Goal: Transaction & Acquisition: Obtain resource

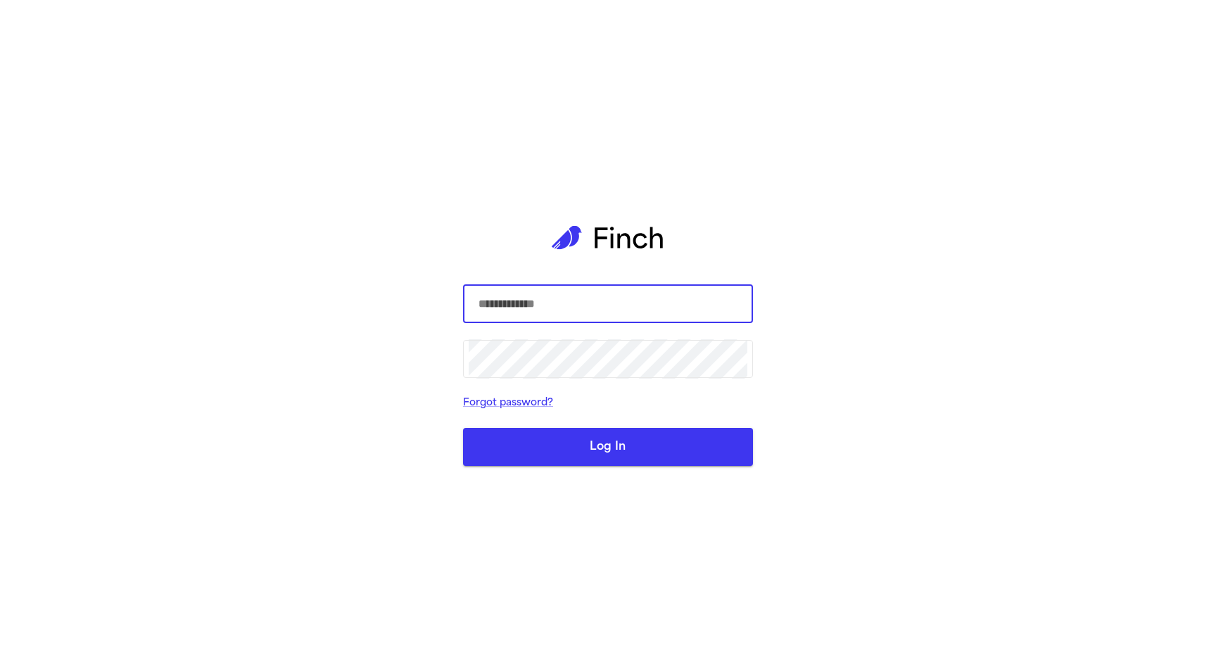
click at [0, 655] on com-1password-button at bounding box center [0, 656] width 0 height 0
type input "**********"
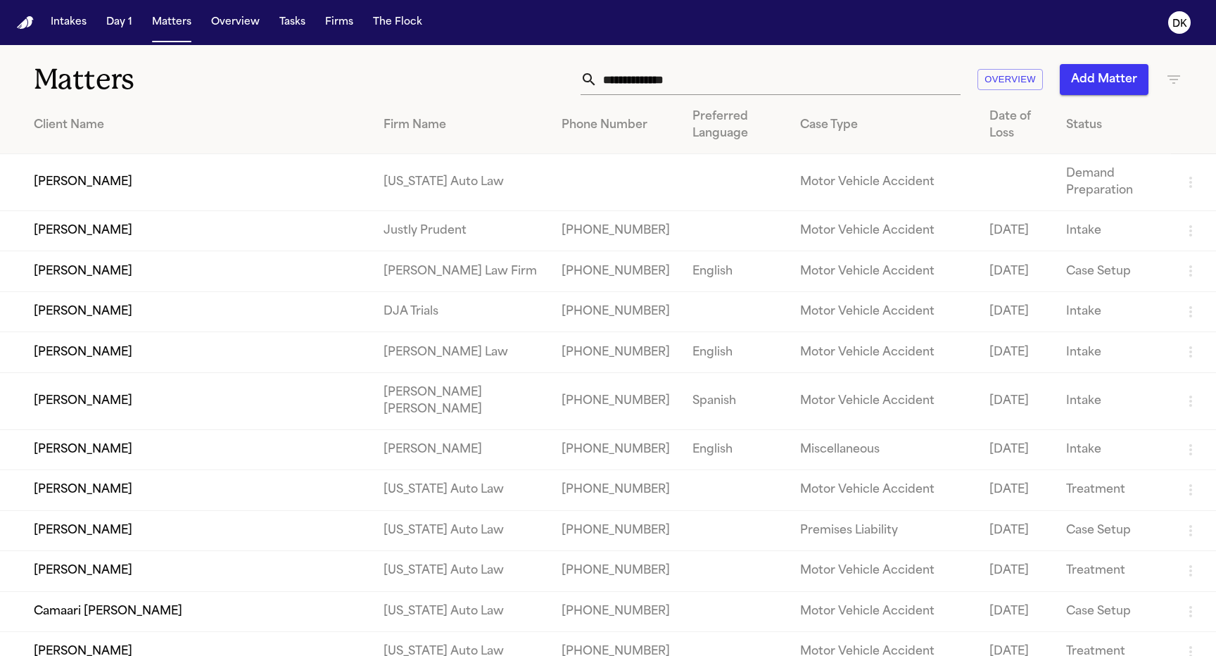
click at [277, 181] on td "[PERSON_NAME]" at bounding box center [186, 182] width 372 height 57
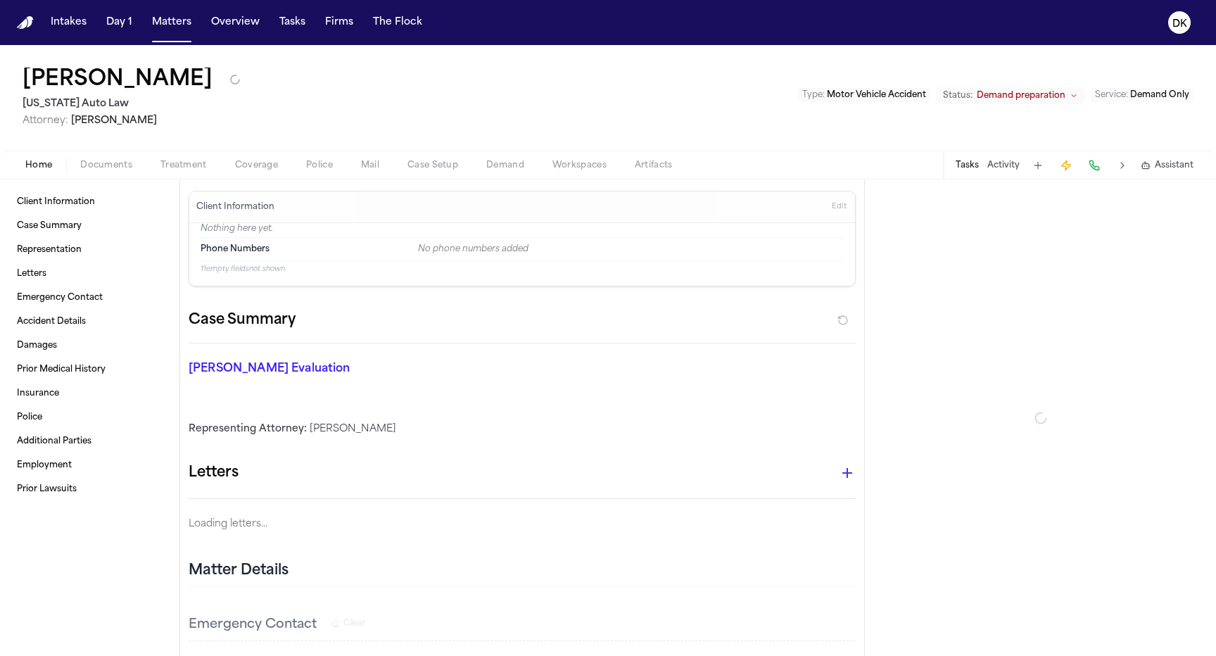
click at [315, 171] on span "Police" at bounding box center [319, 165] width 27 height 11
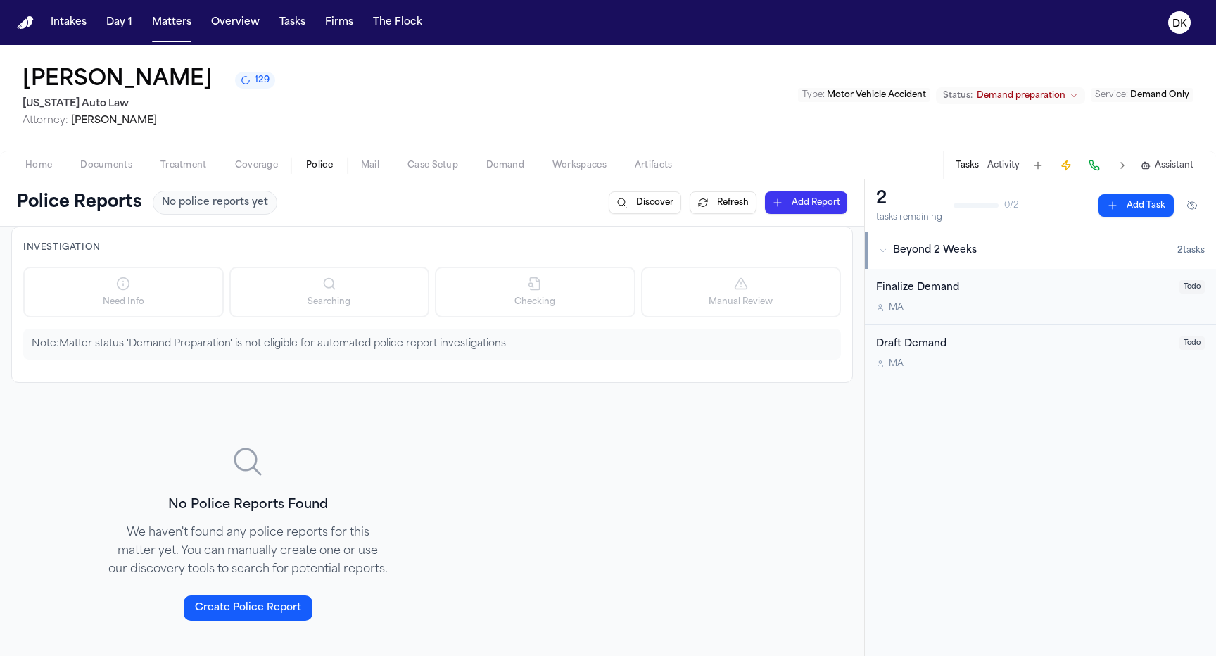
click at [366, 351] on p "Note: Matter status 'Demand Preparation' is not eligible for automated police r…" at bounding box center [432, 344] width 801 height 14
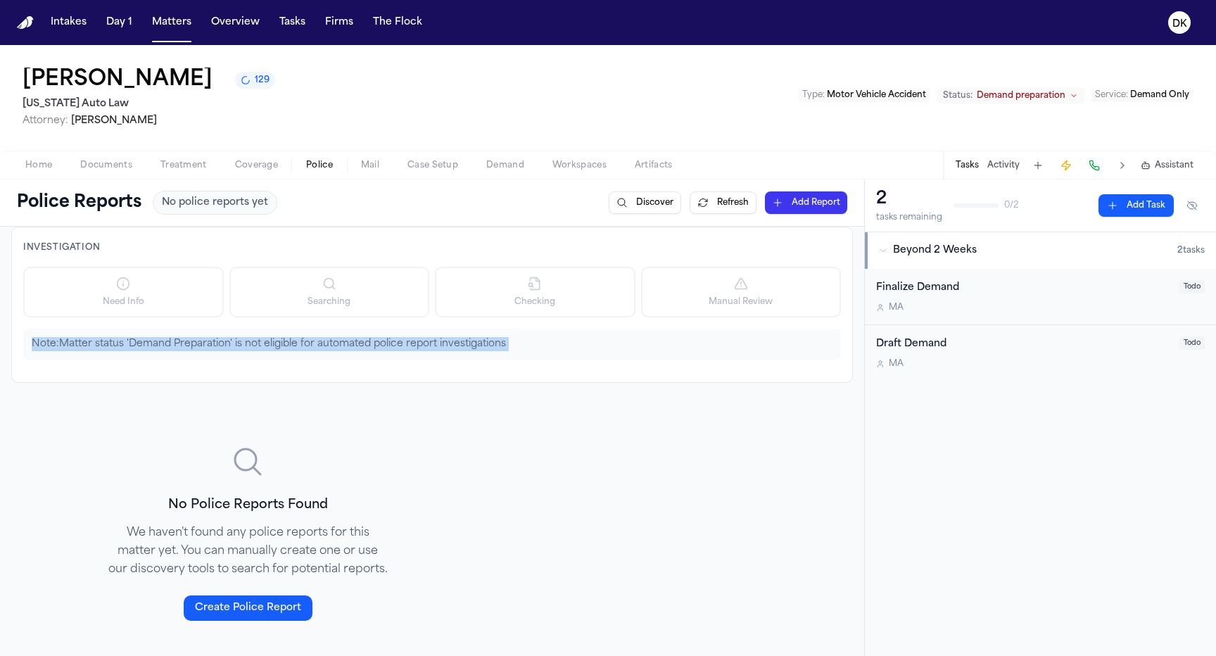
click at [316, 359] on div "Note: Matter status 'Demand Preparation' is not eligible for automated police r…" at bounding box center [432, 344] width 818 height 31
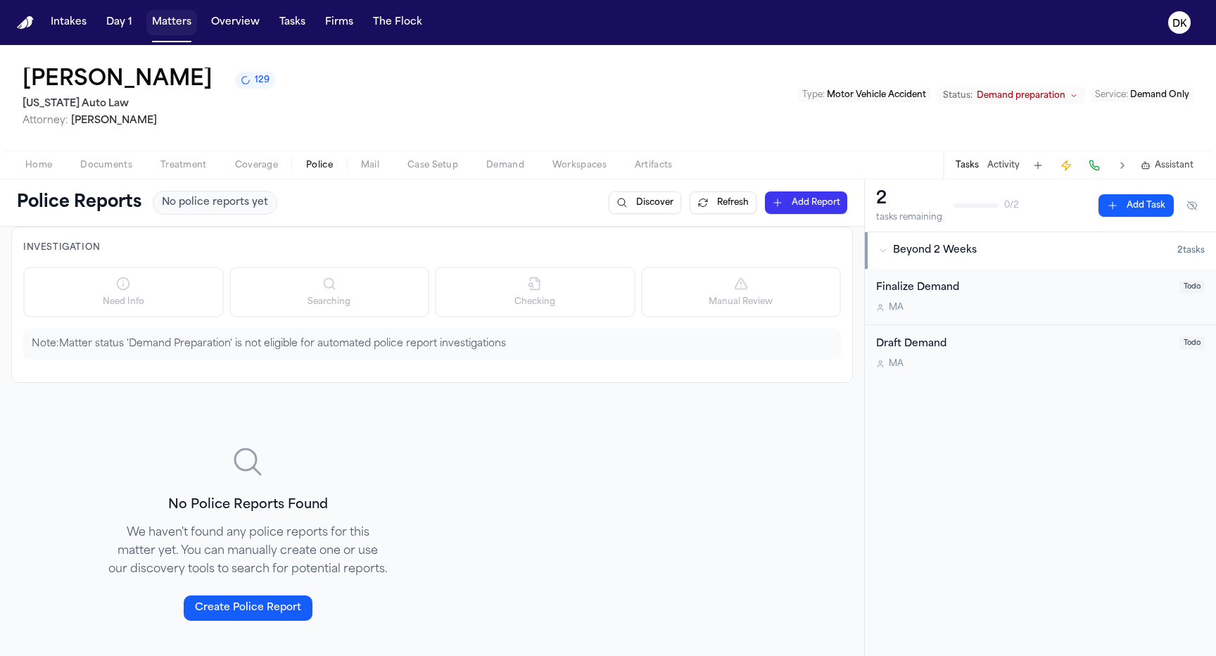
click at [175, 30] on button "Matters" at bounding box center [171, 22] width 51 height 25
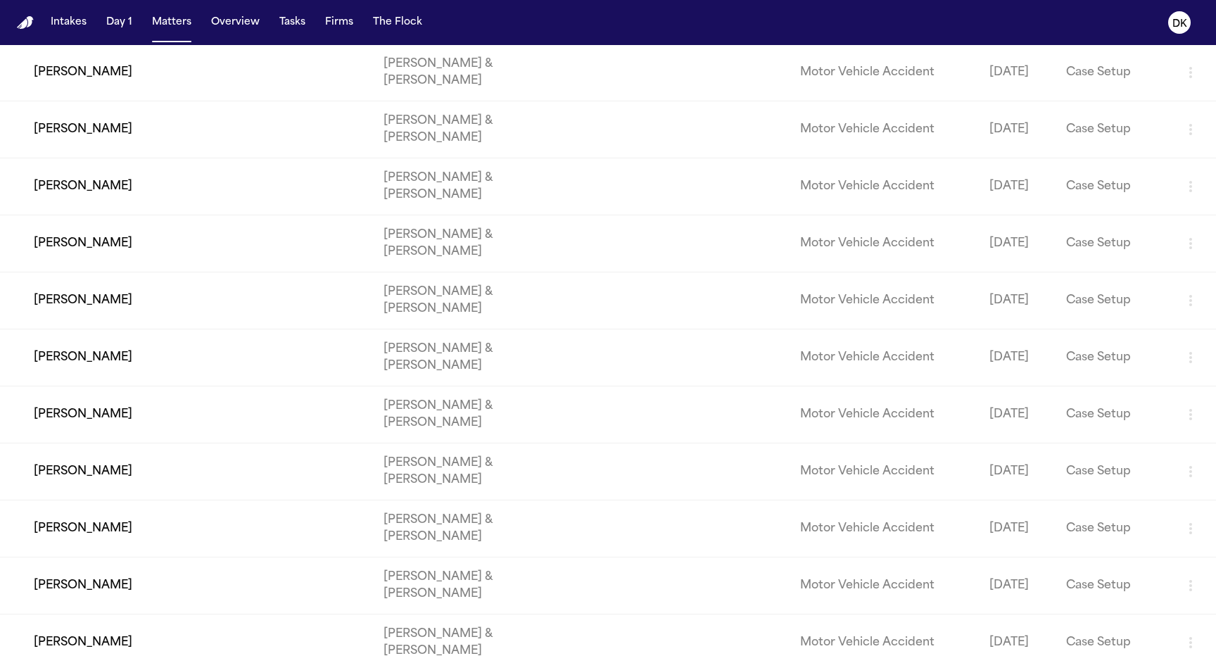
scroll to position [978, 0]
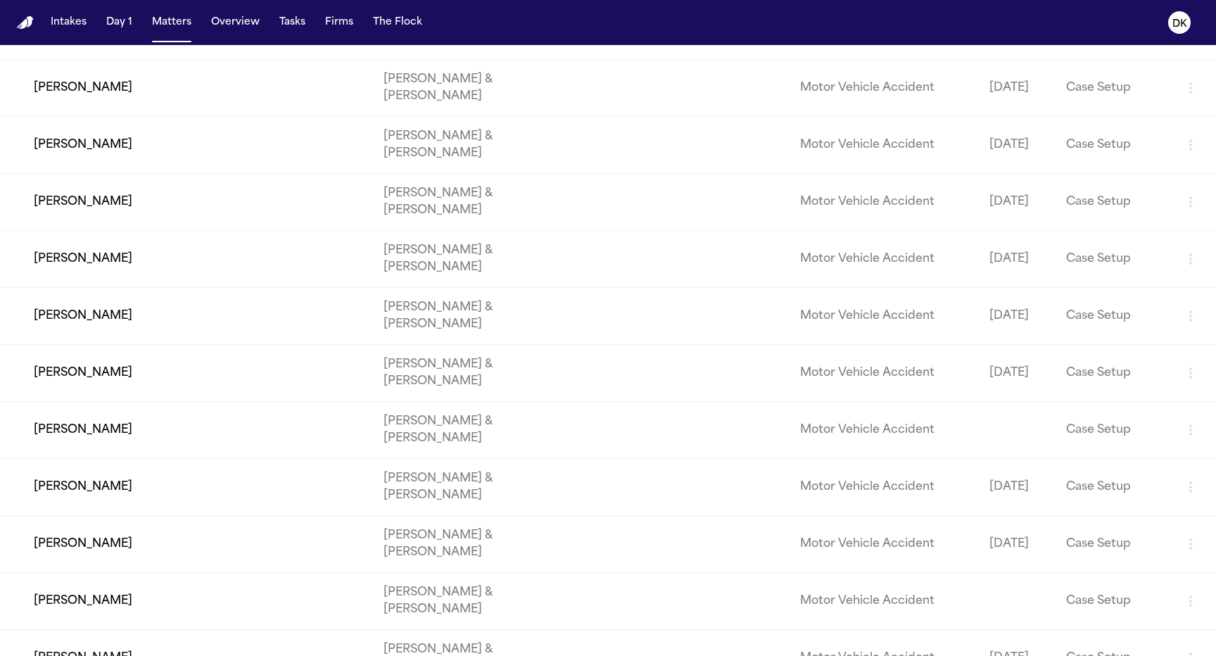
click at [267, 288] on td "[PERSON_NAME]" at bounding box center [186, 259] width 372 height 57
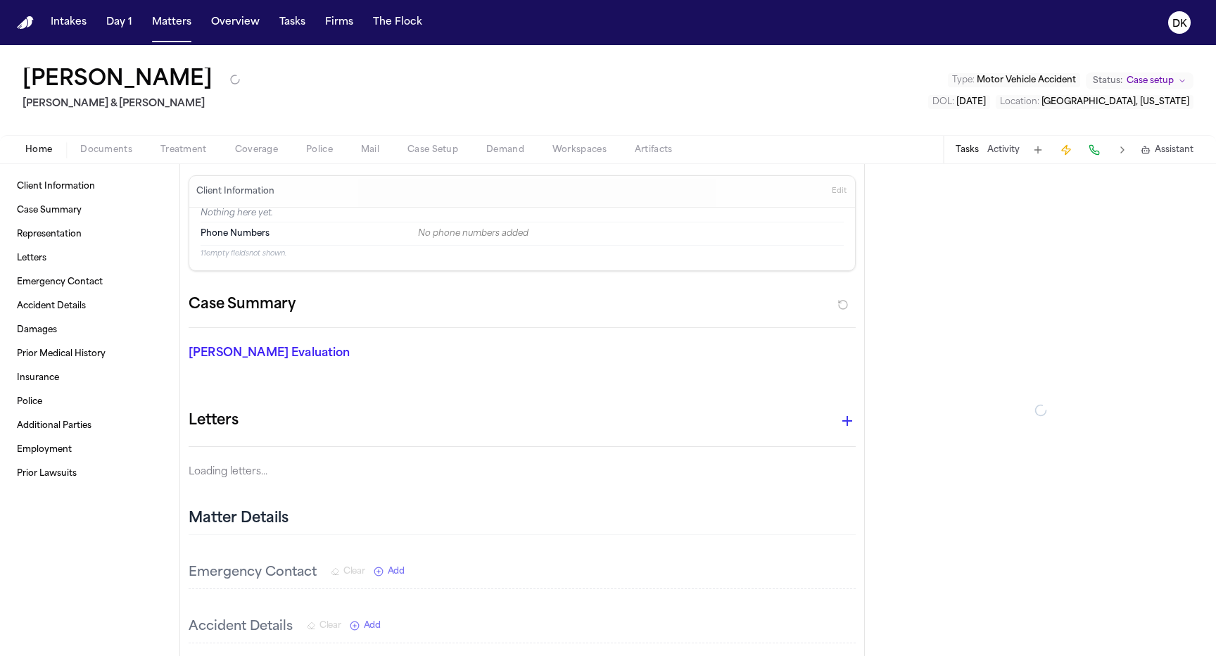
click at [310, 148] on span "Police" at bounding box center [319, 149] width 27 height 11
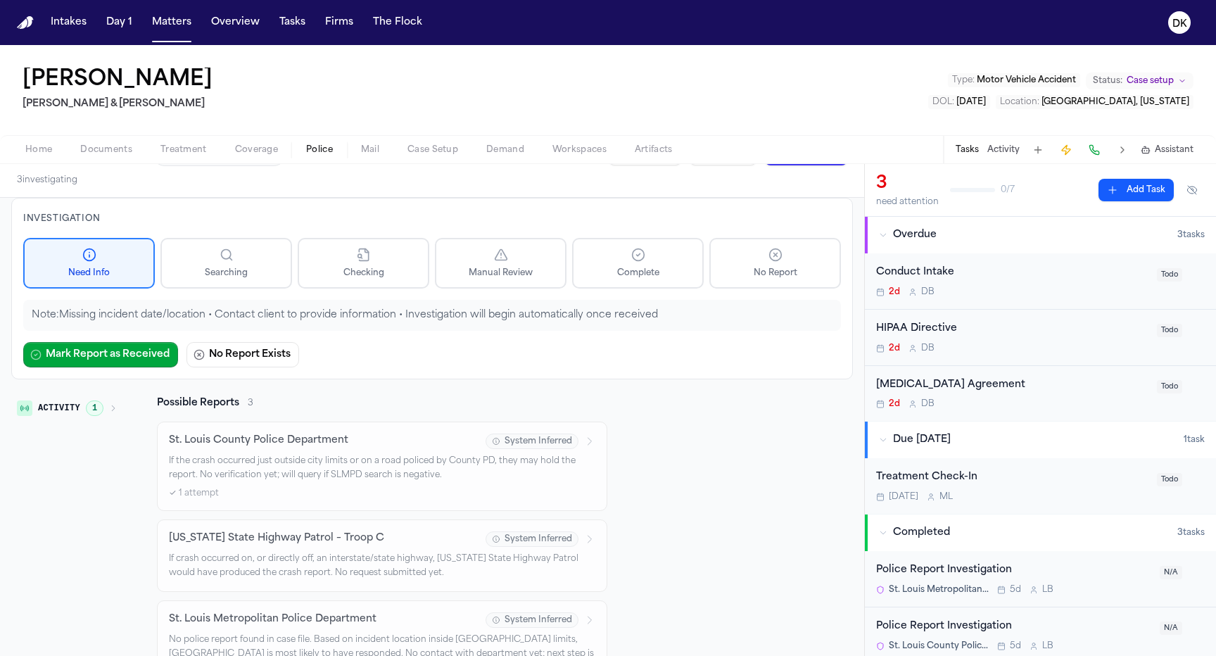
scroll to position [26, 0]
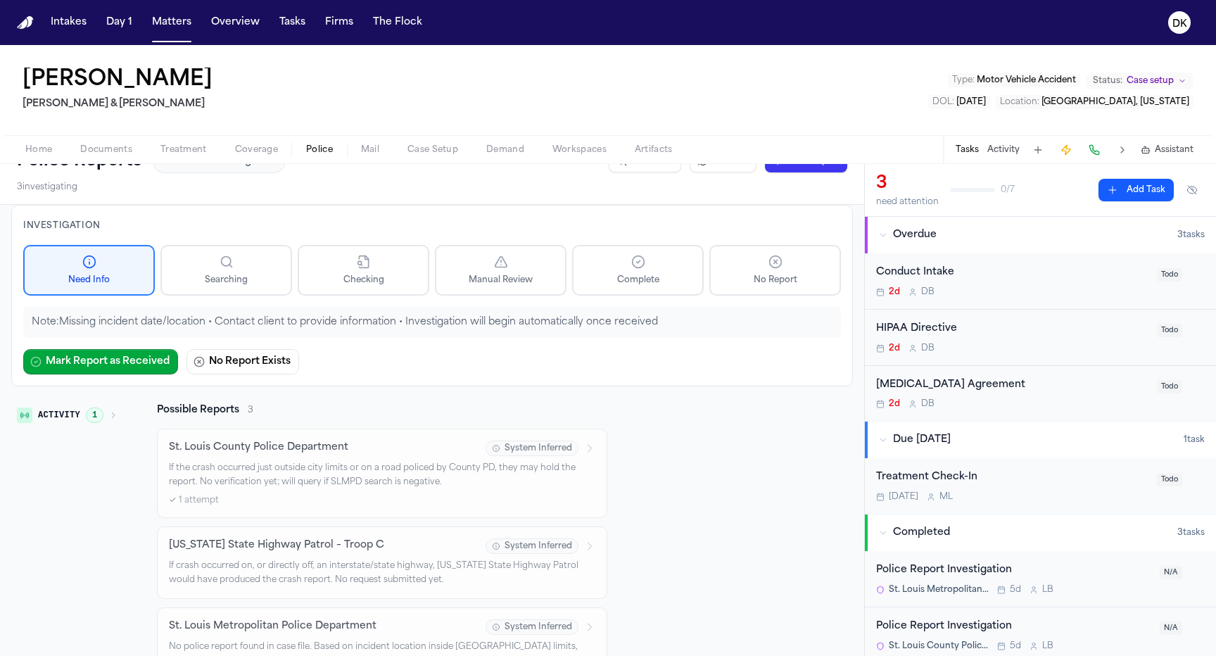
click at [84, 411] on button "Activity 1" at bounding box center [67, 415] width 112 height 24
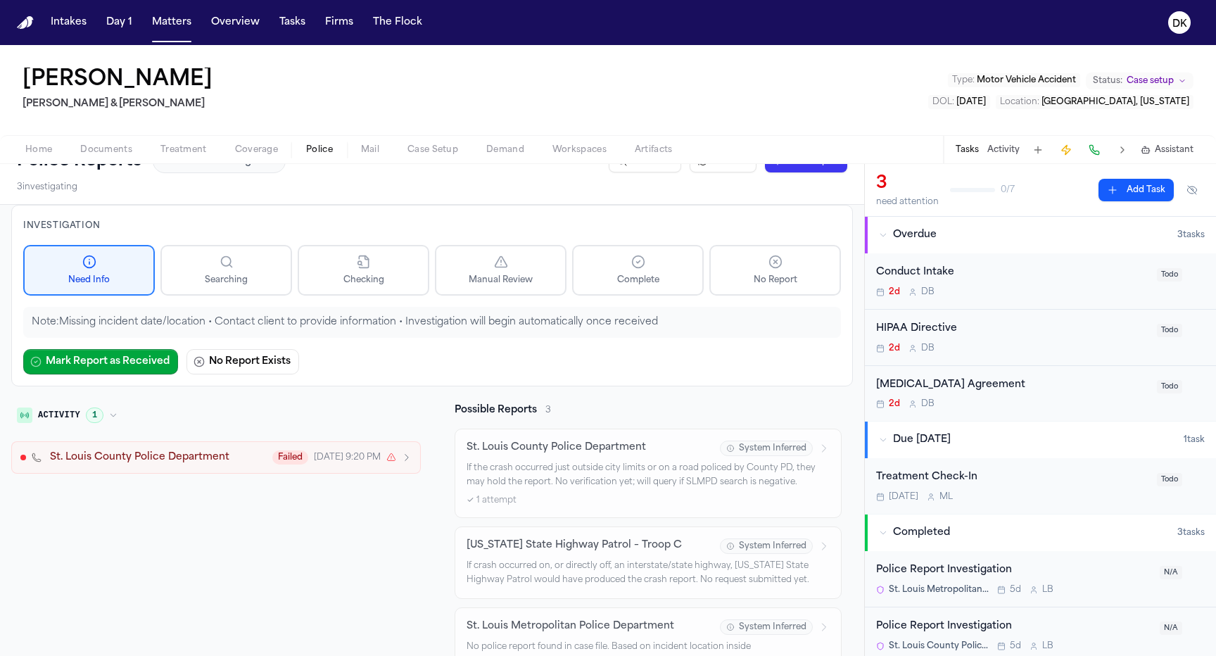
click at [84, 411] on button "Activity 1" at bounding box center [67, 415] width 112 height 24
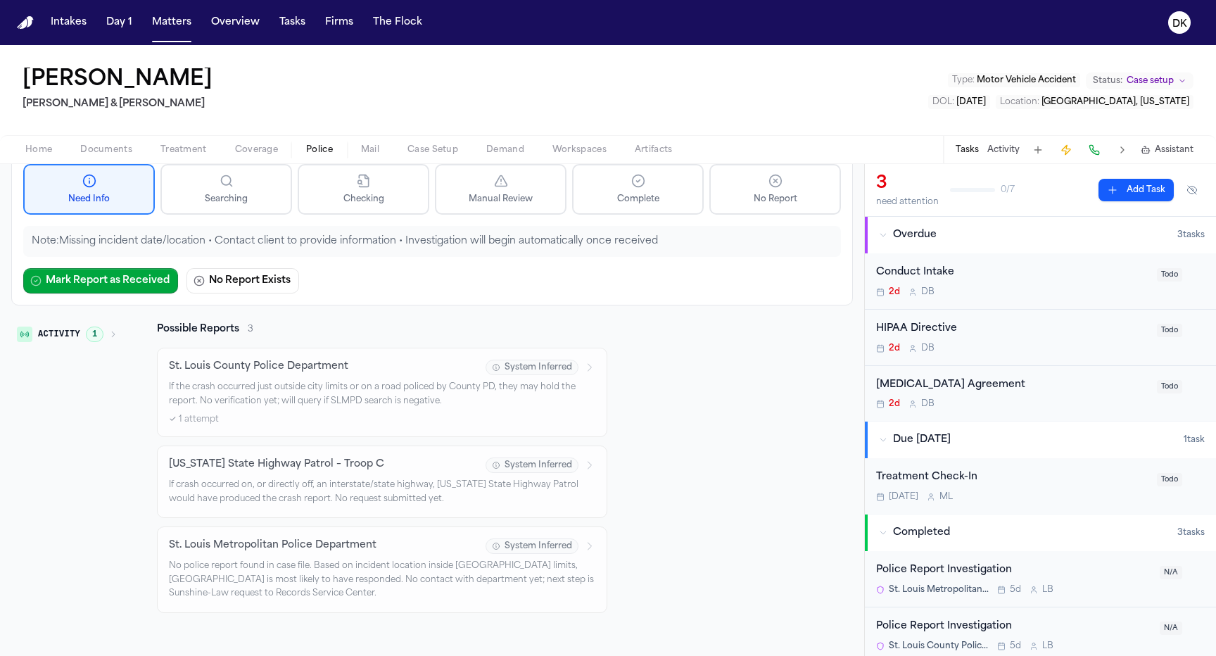
scroll to position [0, 0]
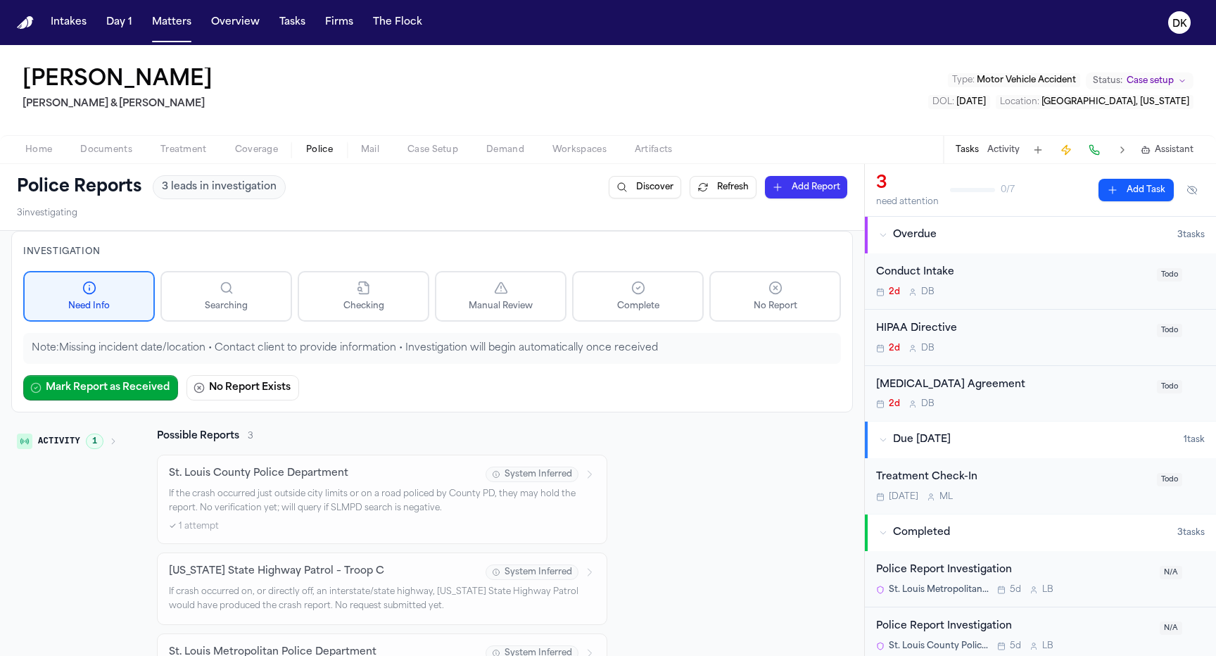
click at [372, 146] on span "Mail" at bounding box center [370, 149] width 18 height 11
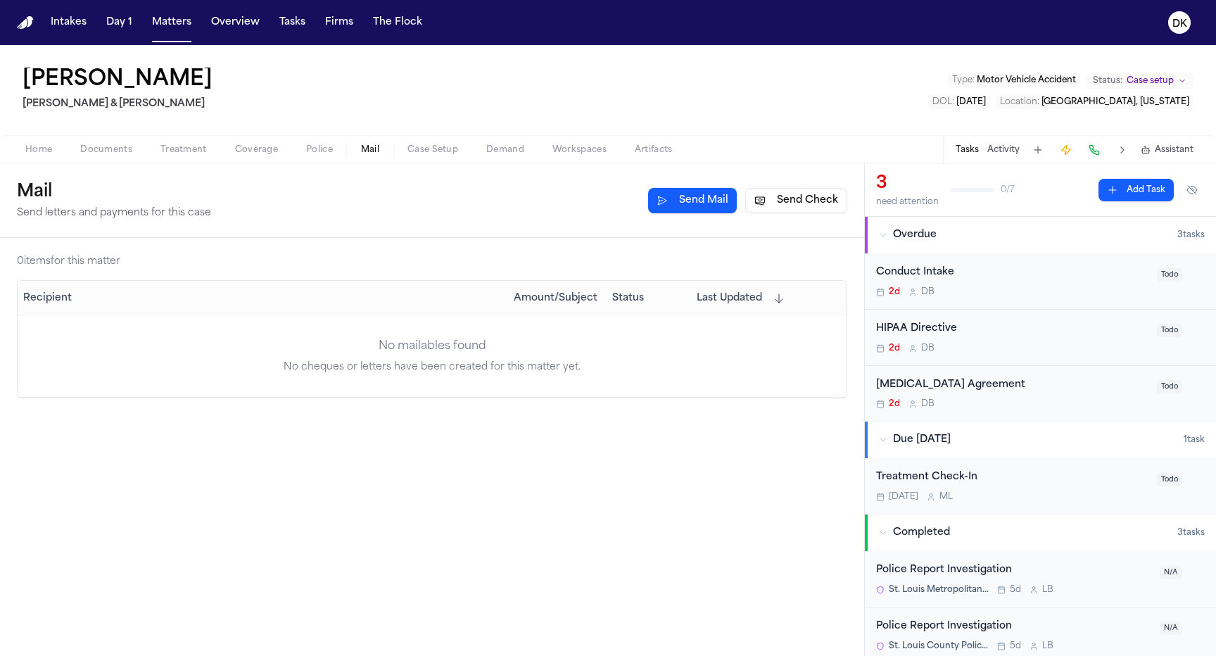
click at [793, 202] on button "Send Check" at bounding box center [796, 200] width 102 height 25
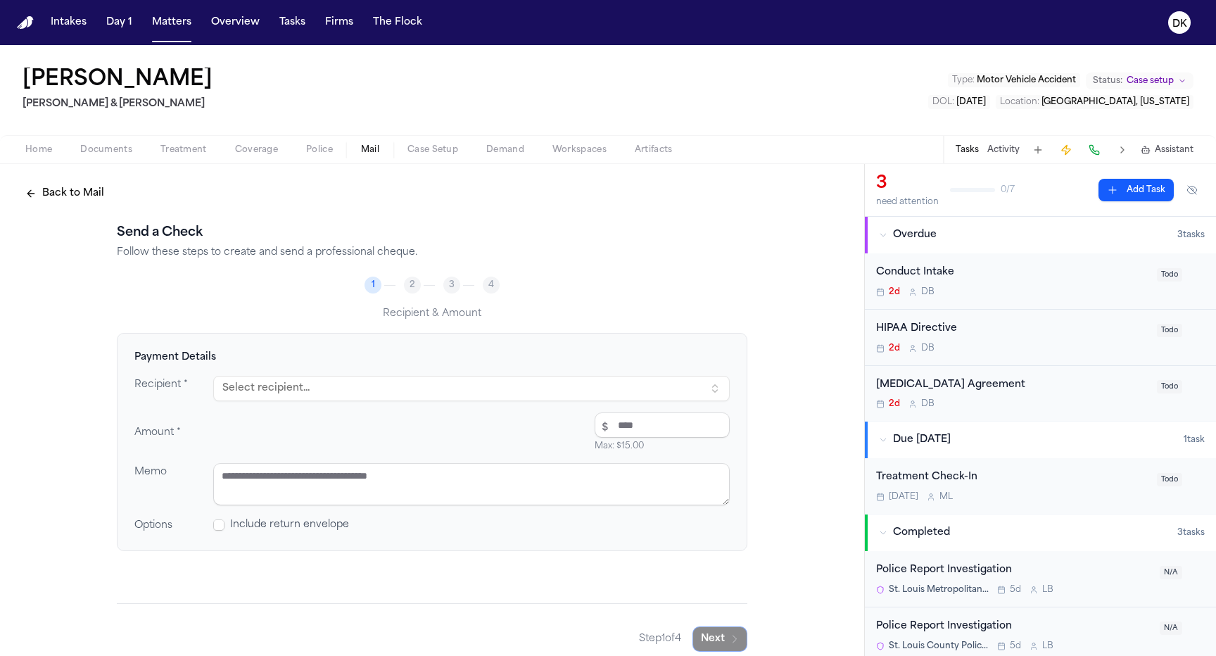
click at [600, 379] on button "Select recipient..." at bounding box center [471, 388] width 516 height 25
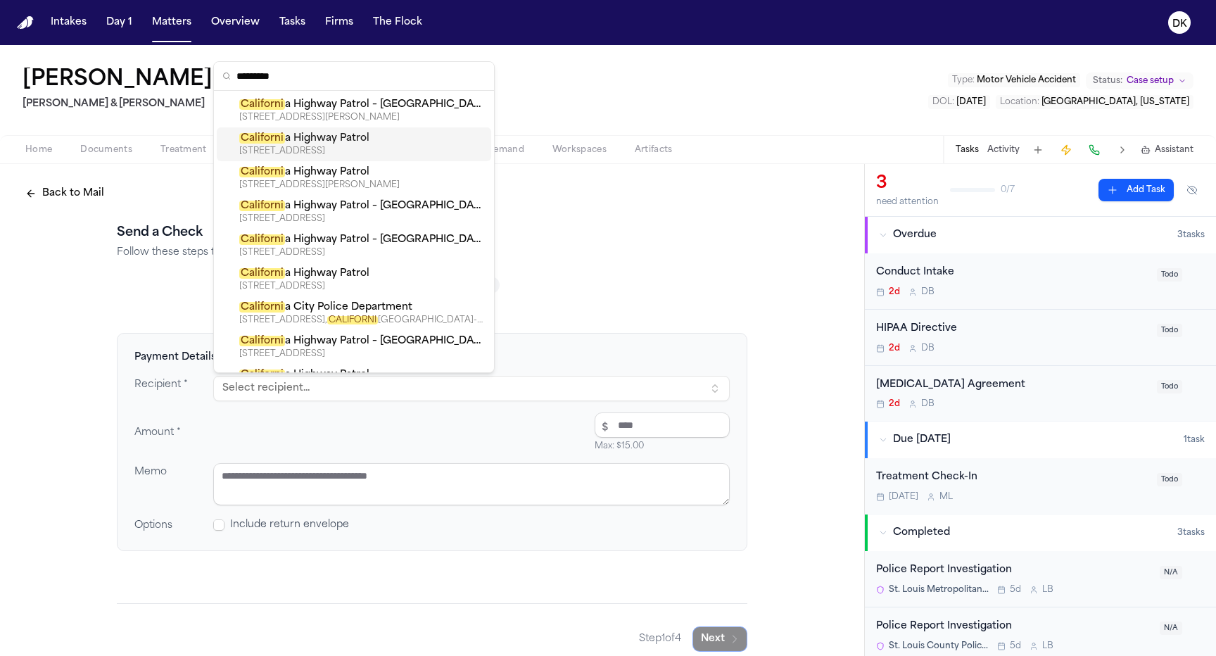
type input "*********"
click at [431, 153] on div "[STREET_ADDRESS]" at bounding box center [362, 151] width 246 height 11
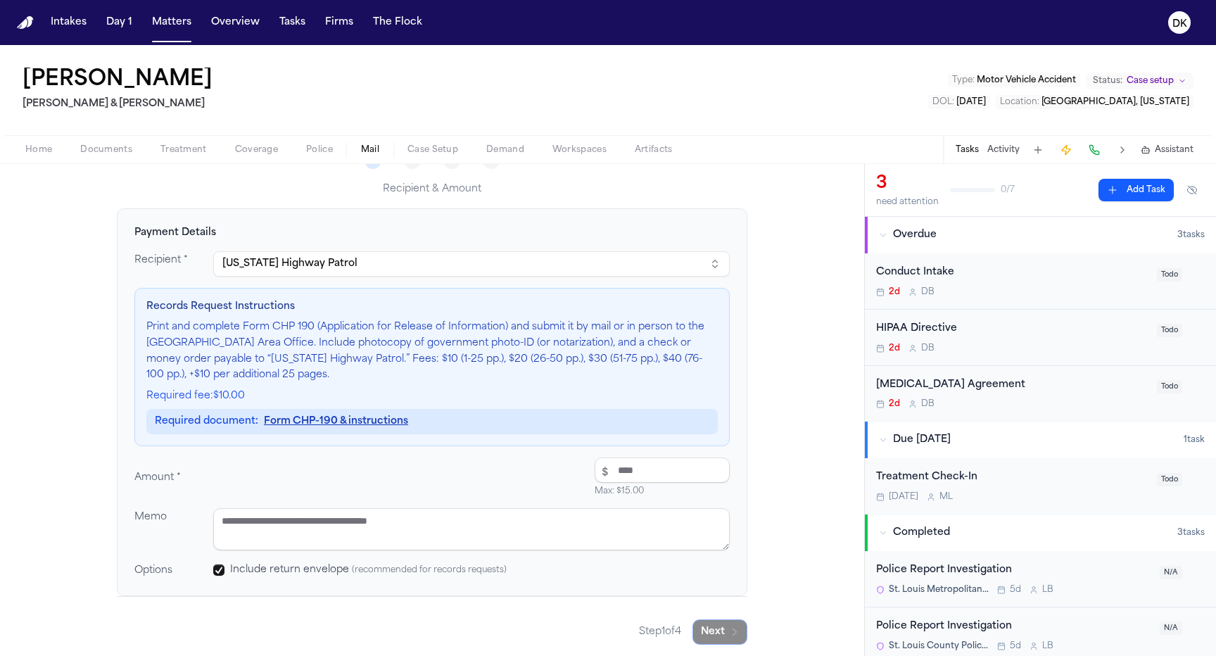
scroll to position [130, 0]
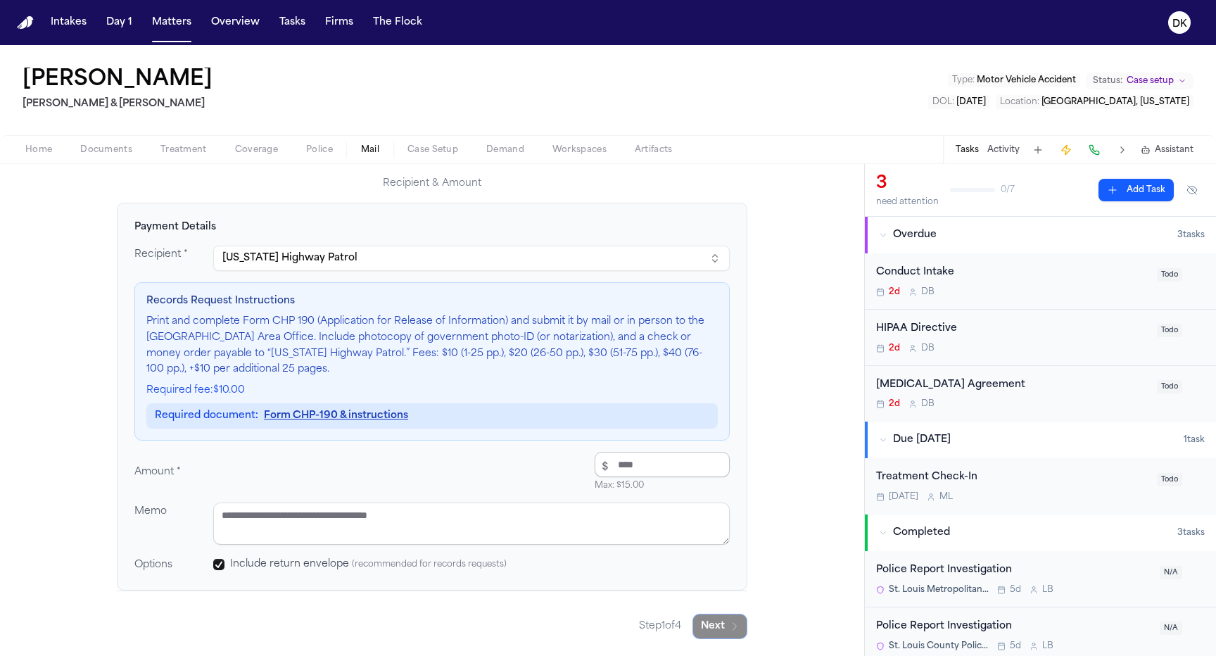
click at [697, 464] on input "number" at bounding box center [662, 464] width 135 height 25
type input "*****"
click at [718, 626] on button "Next" at bounding box center [719, 626] width 55 height 25
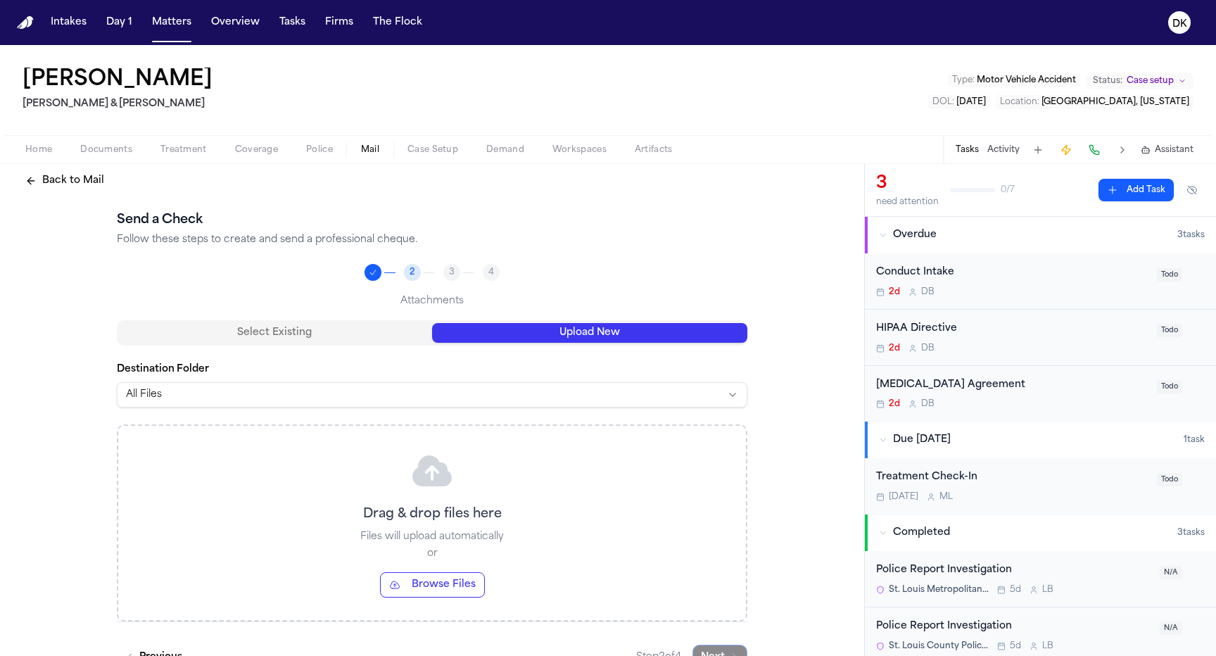
click at [526, 336] on button "Upload New" at bounding box center [589, 333] width 315 height 20
click at [410, 548] on div "Drag & drop files here Files will upload automatically or Browse Files" at bounding box center [432, 523] width 628 height 194
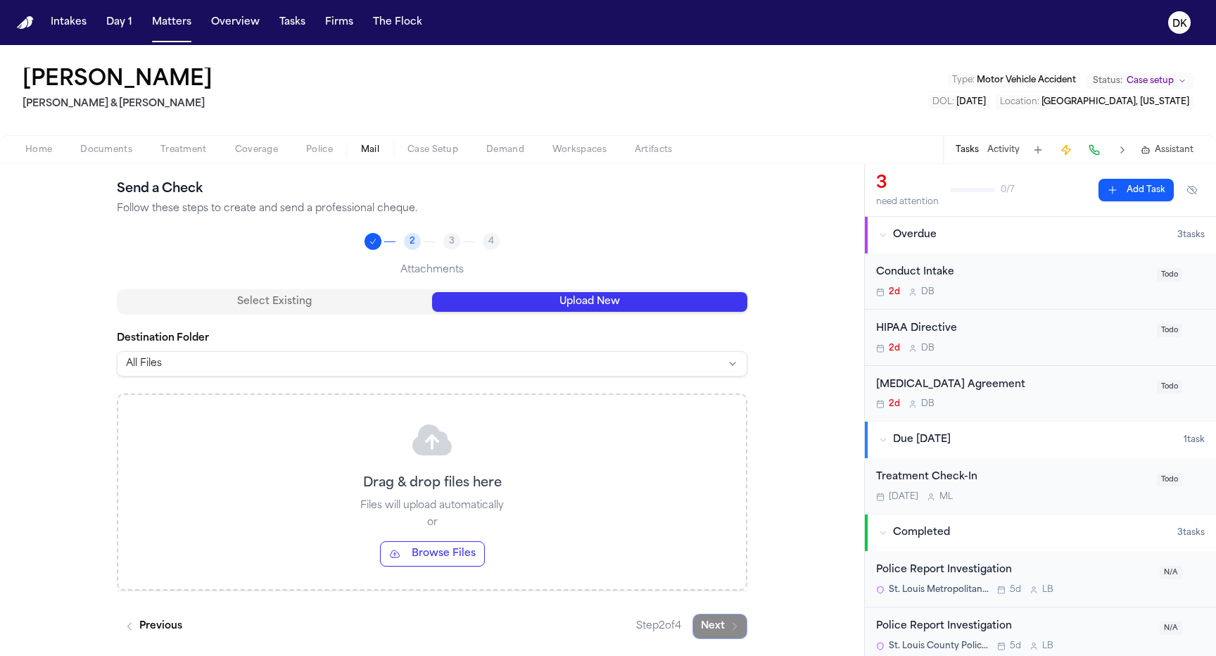
click at [459, 553] on button "Browse Files" at bounding box center [432, 553] width 105 height 25
click at [195, 18] on div "Intakes Day 1 Matters Overview Tasks Firms The Flock" at bounding box center [236, 22] width 383 height 25
click at [170, 28] on button "Matters" at bounding box center [171, 22] width 51 height 25
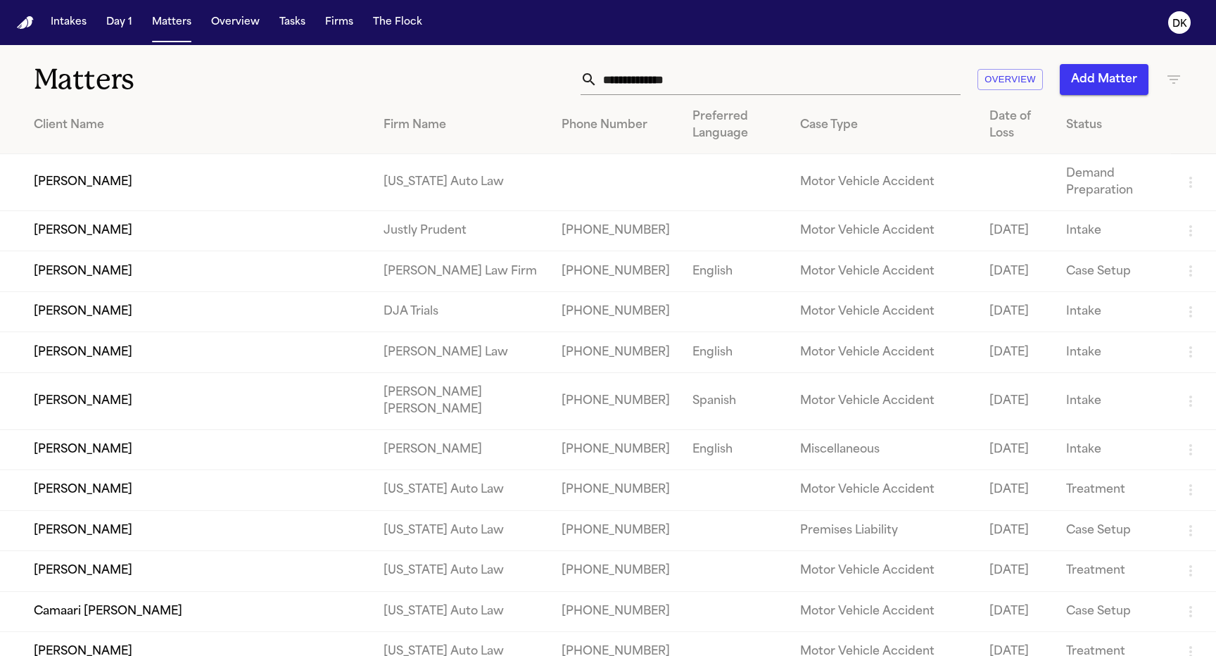
click at [831, 47] on div "Matters Overview Add Matter" at bounding box center [608, 71] width 1216 height 52
click at [777, 74] on input "text" at bounding box center [778, 79] width 363 height 31
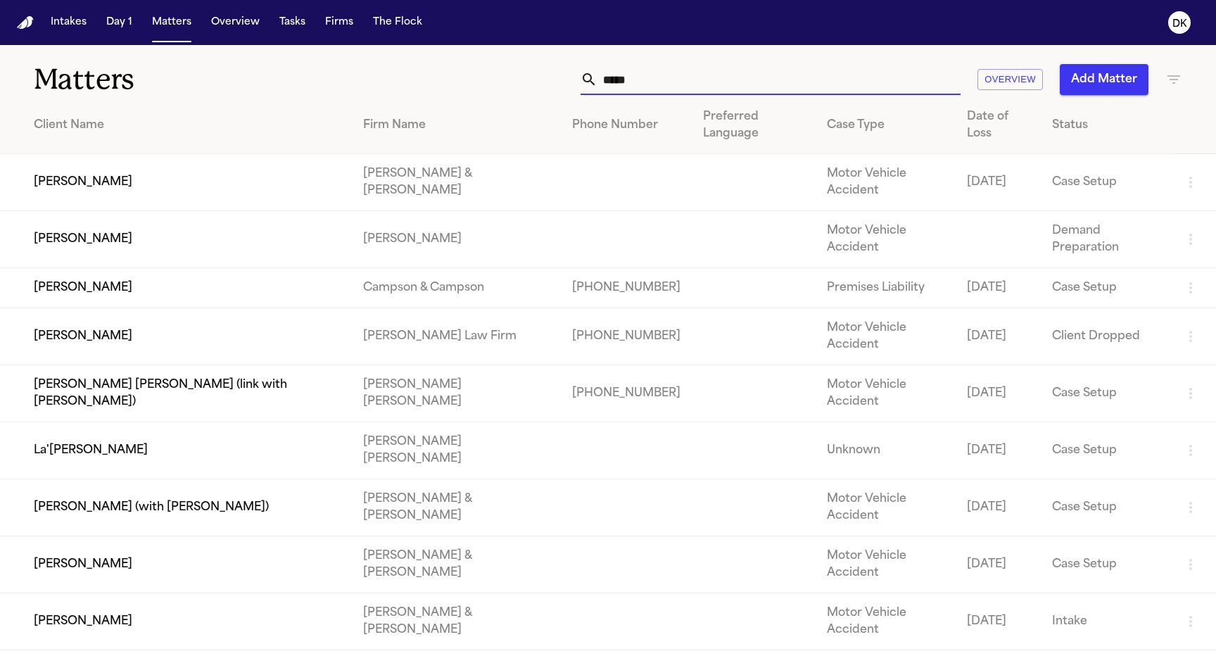
type input "*****"
click at [295, 536] on td "[PERSON_NAME]" at bounding box center [176, 564] width 352 height 57
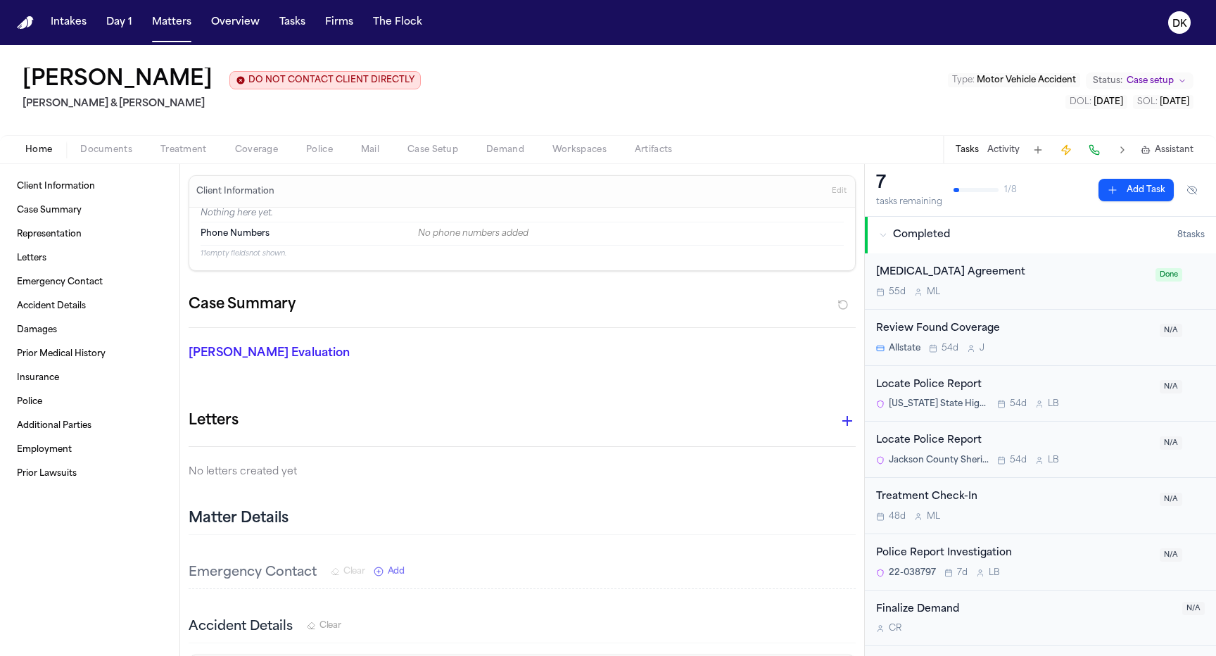
click at [367, 147] on span "Mail" at bounding box center [370, 149] width 18 height 11
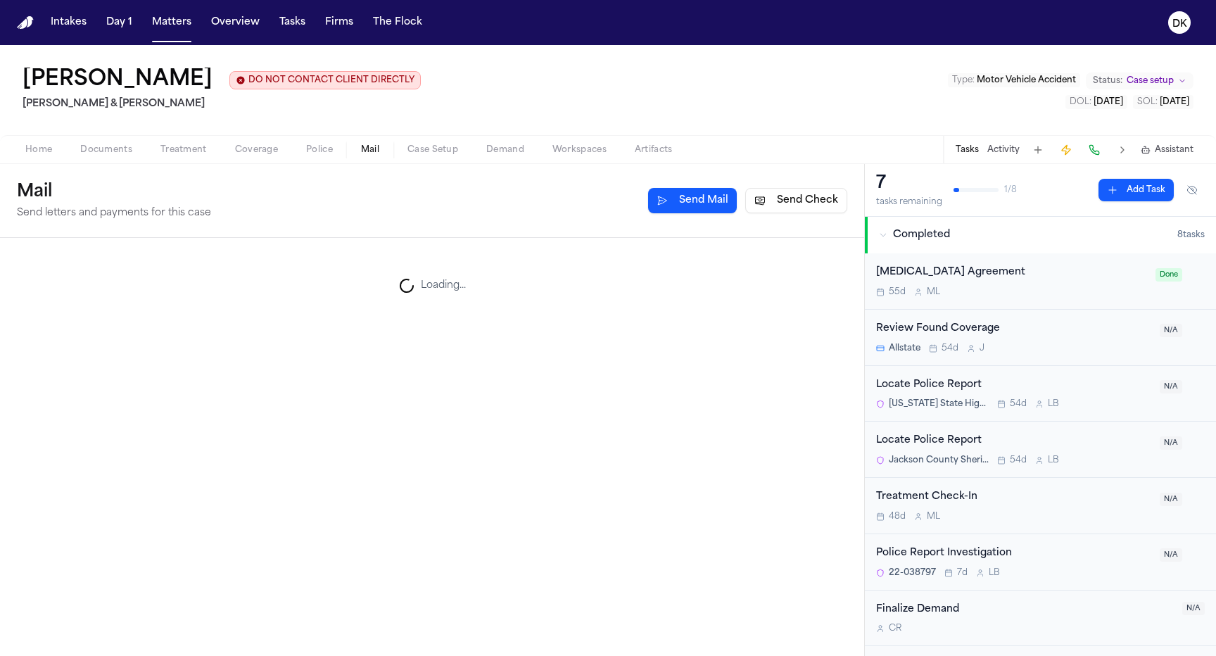
click at [369, 147] on span "Mail" at bounding box center [370, 149] width 18 height 11
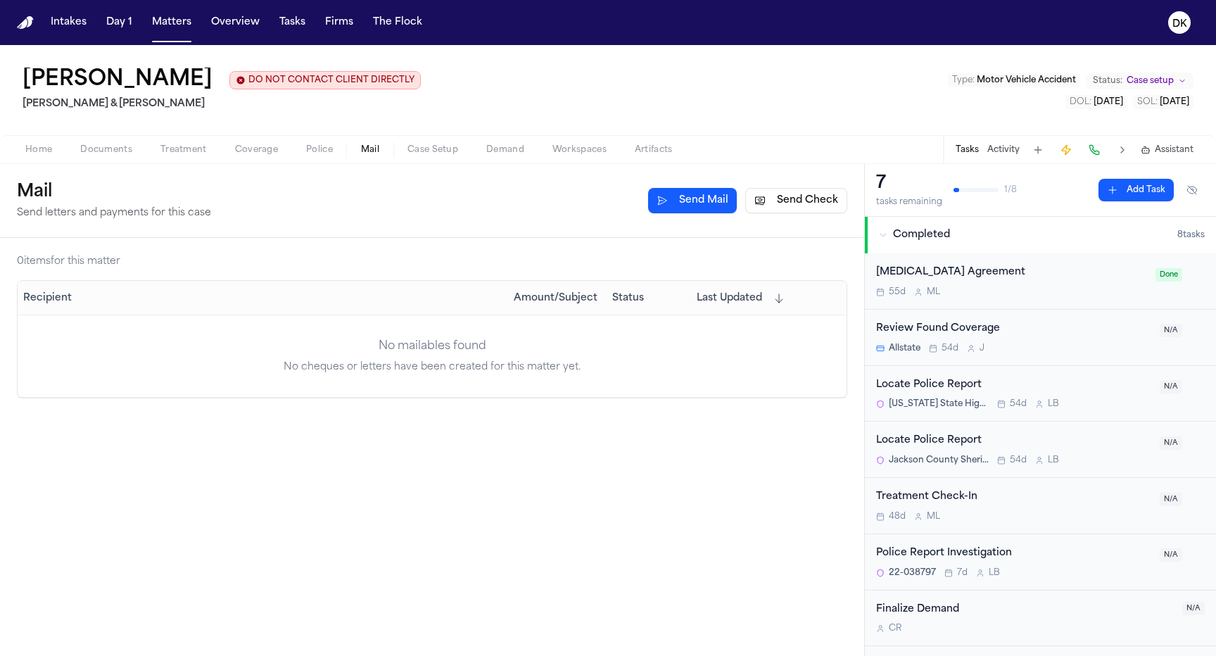
click at [779, 193] on button "Send Check" at bounding box center [796, 200] width 102 height 25
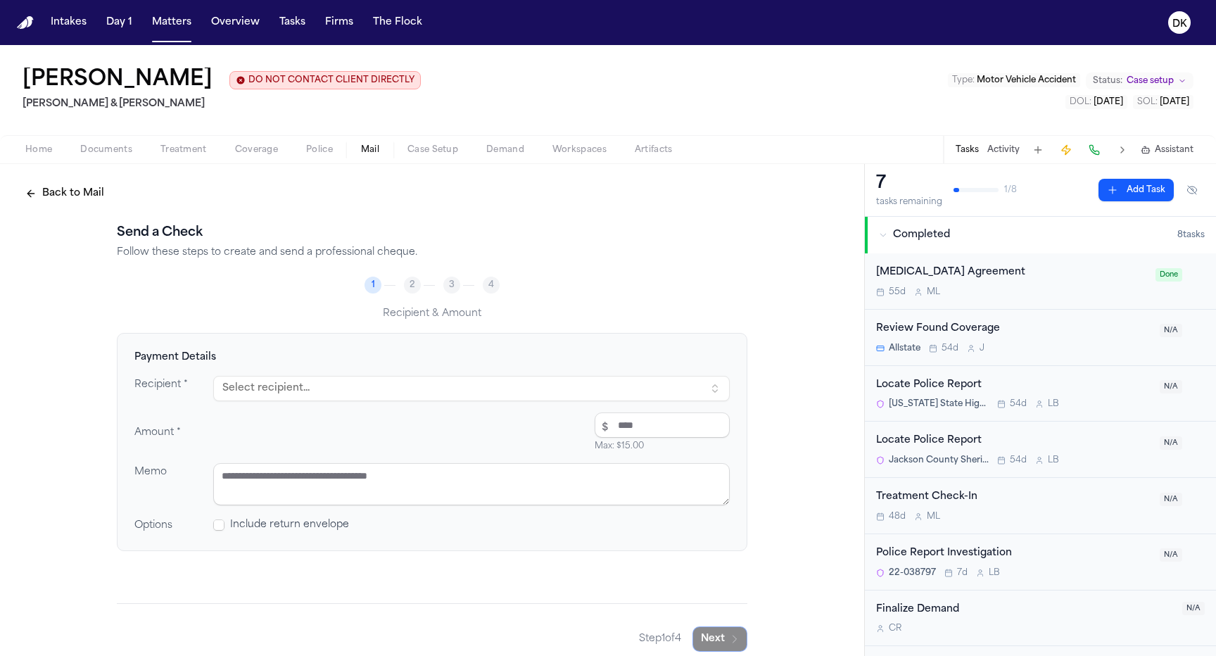
scroll to position [14, 0]
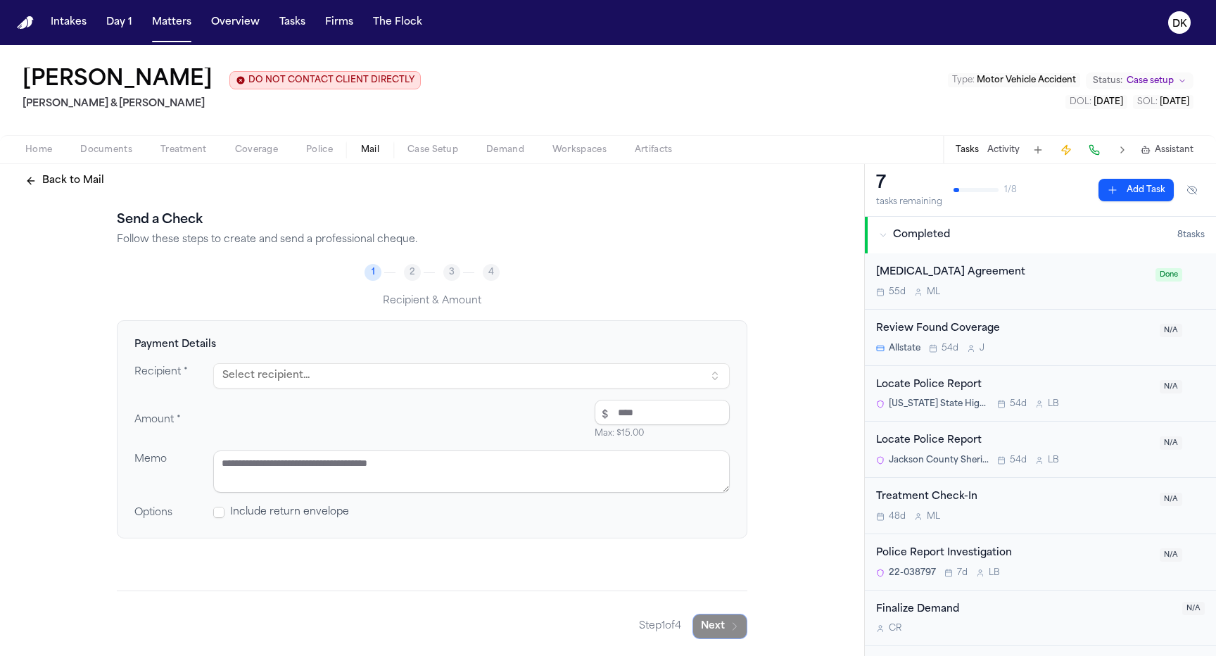
click at [441, 379] on button "Select recipient..." at bounding box center [471, 375] width 516 height 25
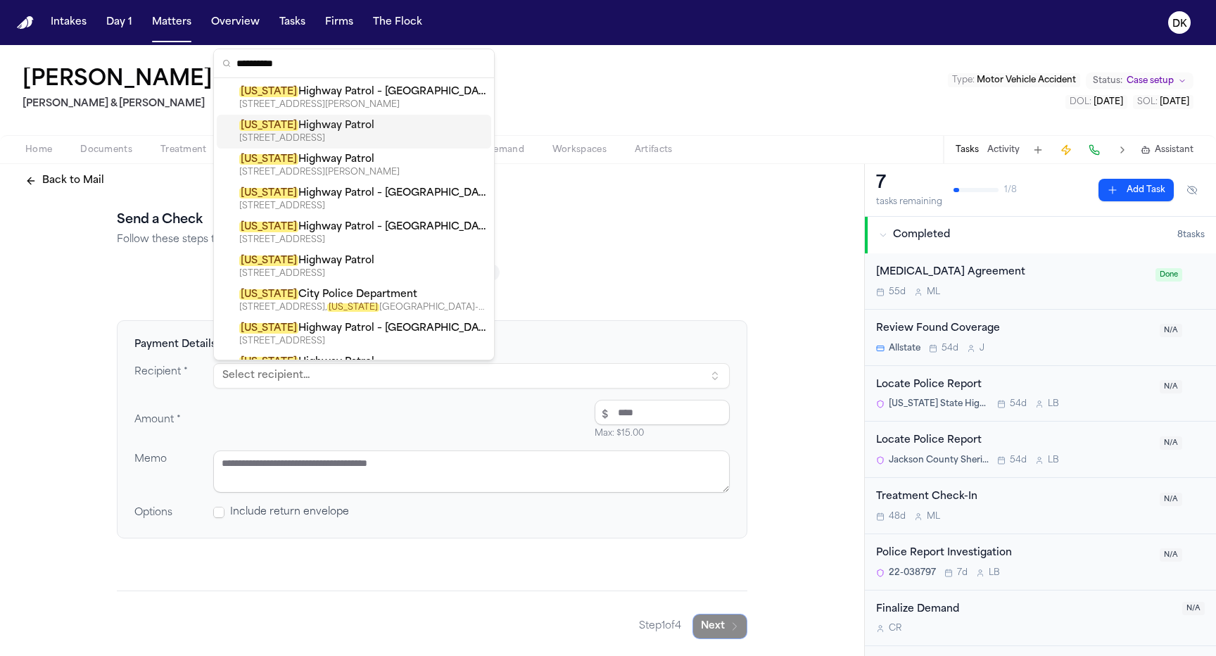
type input "**********"
click at [429, 129] on div "[US_STATE] Highway Patrol" at bounding box center [362, 126] width 246 height 14
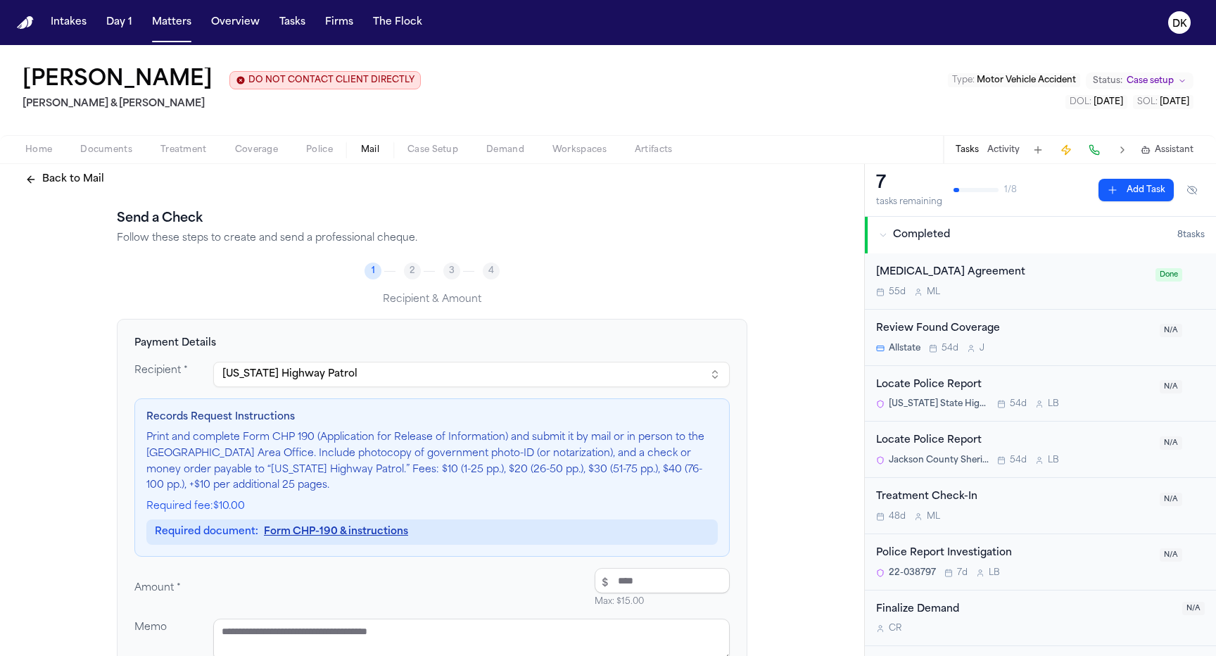
scroll to position [132, 0]
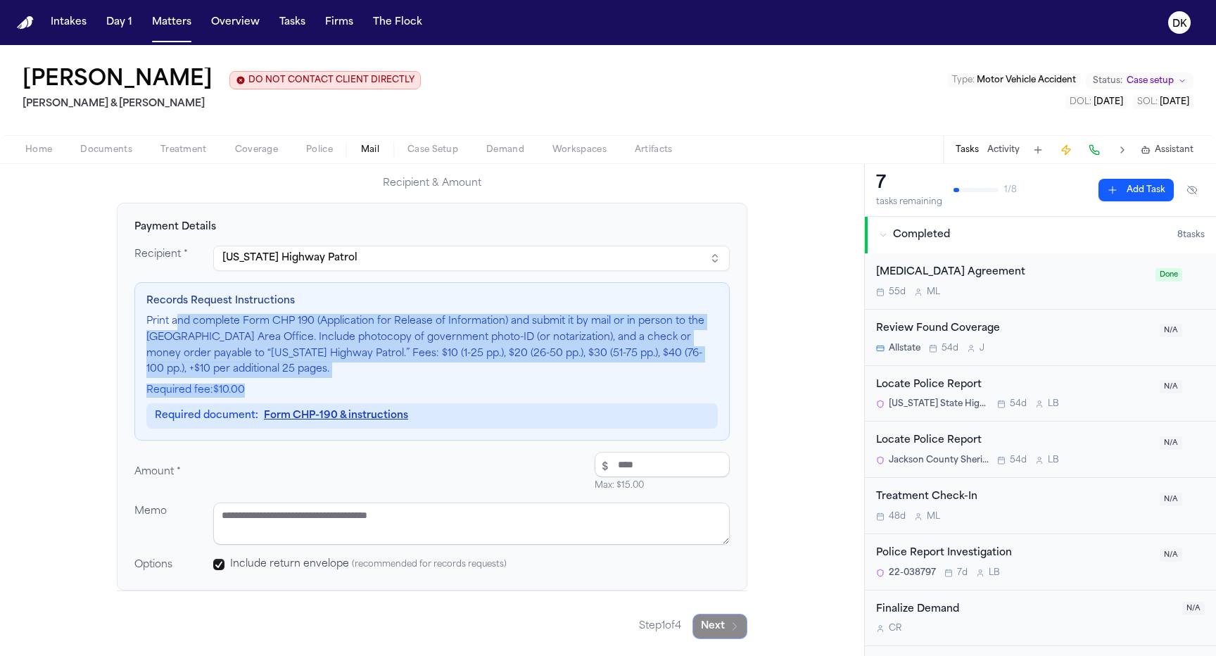
drag, startPoint x: 696, startPoint y: 388, endPoint x: 176, endPoint y: 327, distance: 523.6
click at [176, 327] on div "Records Request Instructions Print and complete Form CHP 190 (Application for R…" at bounding box center [431, 361] width 595 height 158
click at [355, 357] on p "Print and complete Form CHP 190 (Application for Release of Information) and su…" at bounding box center [431, 346] width 571 height 64
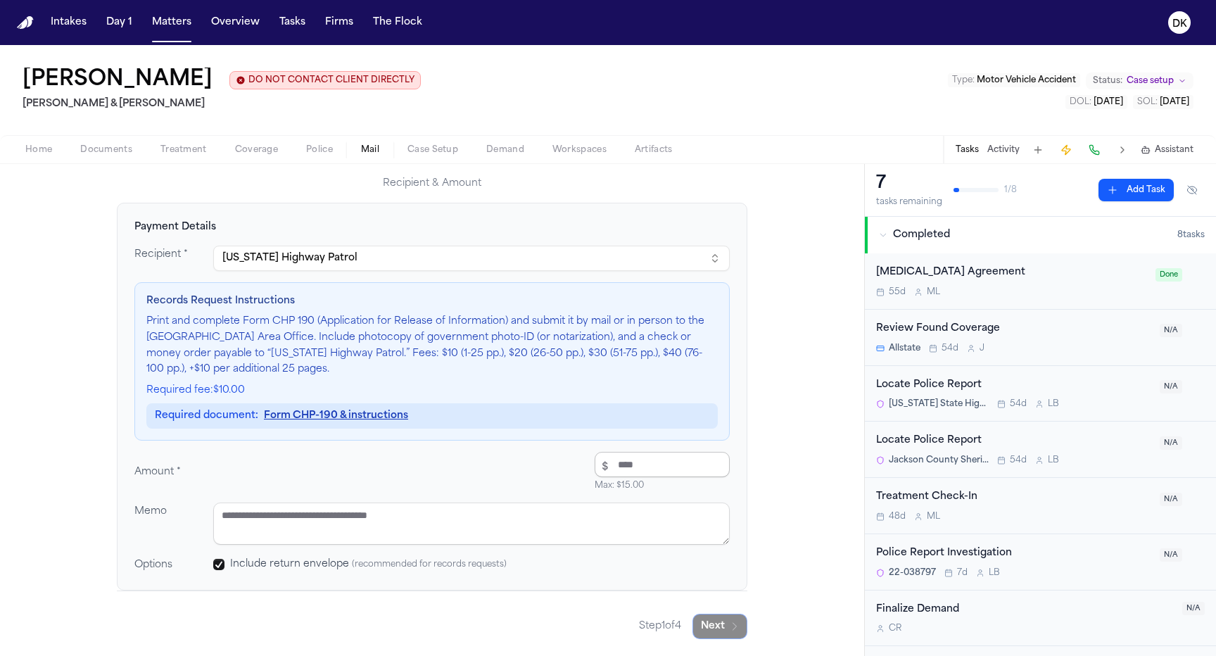
click at [669, 460] on input "number" at bounding box center [662, 464] width 135 height 25
type input "*****"
click at [735, 621] on icon "button" at bounding box center [734, 626] width 11 height 11
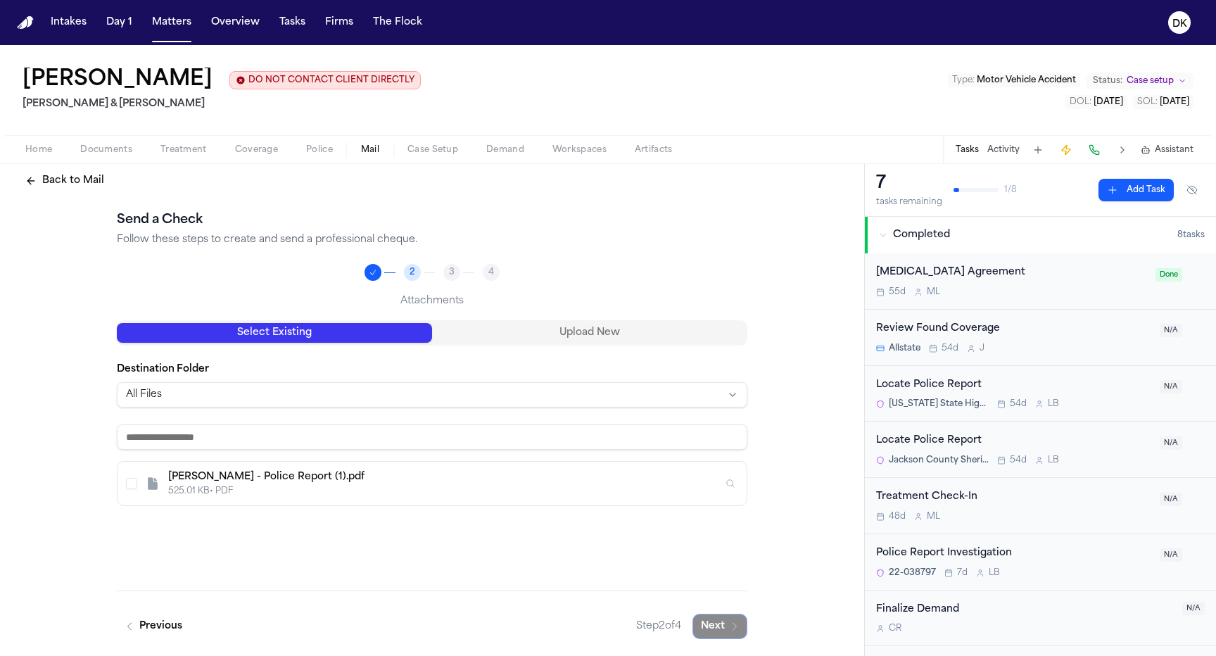
click at [122, 483] on div "[PERSON_NAME] - Police Report (1).pdf 525.01 KB • PDF" at bounding box center [432, 484] width 629 height 44
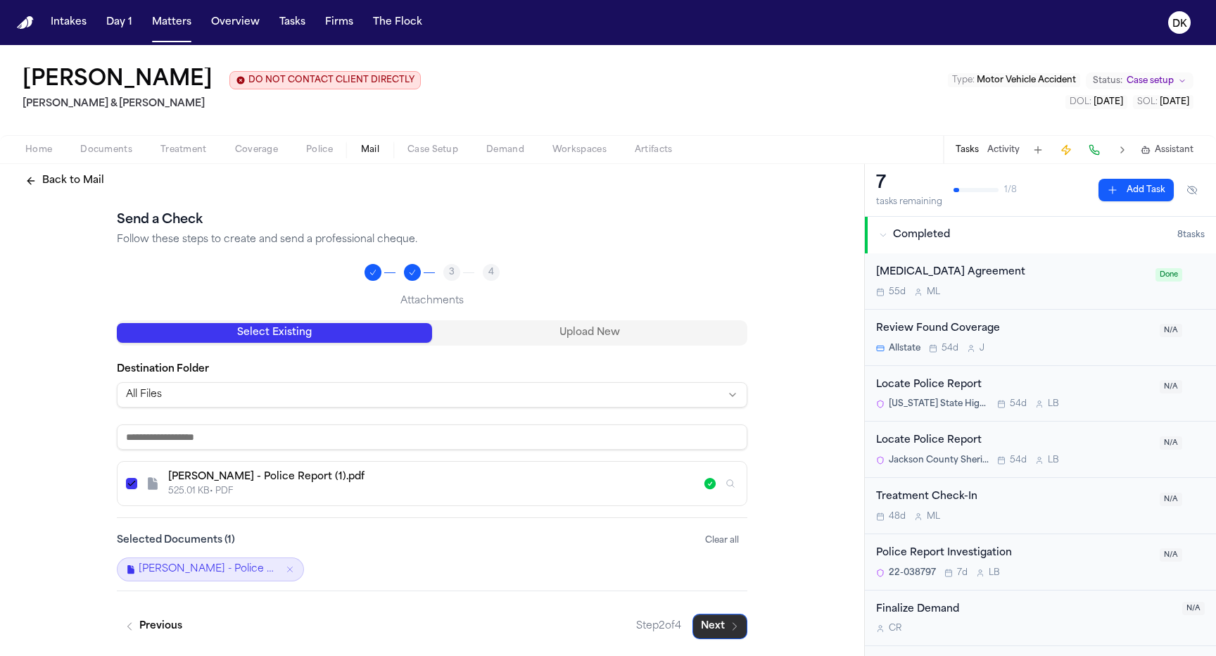
click at [725, 621] on button "Next" at bounding box center [719, 626] width 55 height 25
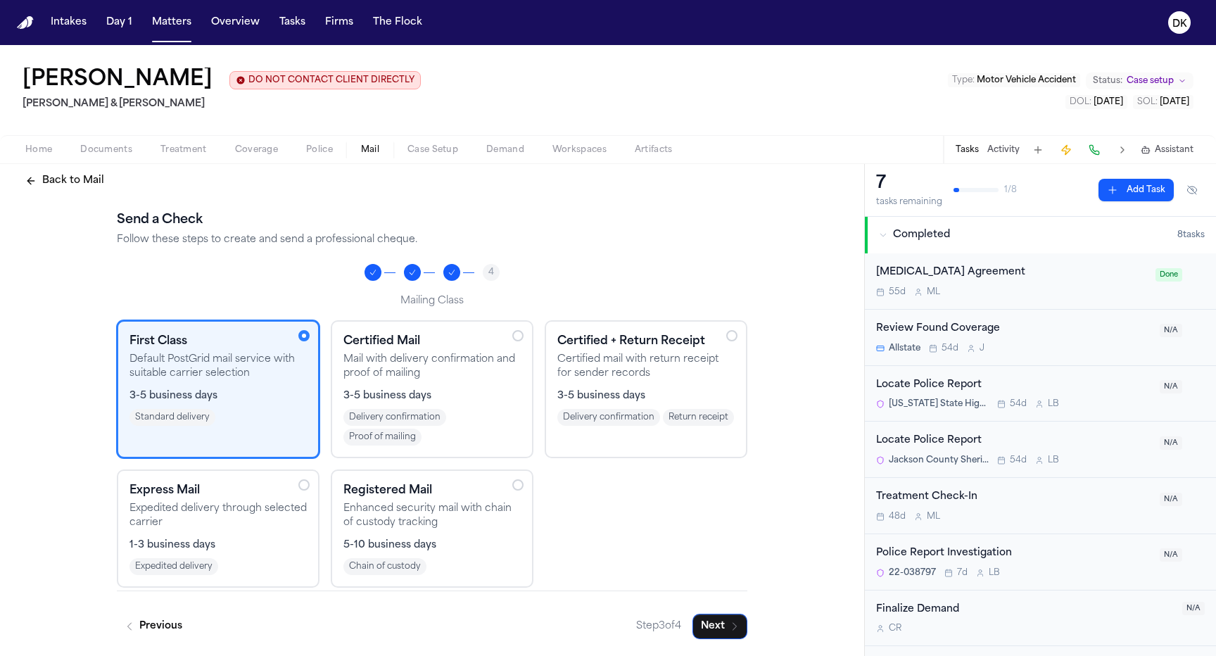
click at [596, 390] on span "3-5 business days" at bounding box center [601, 396] width 88 height 14
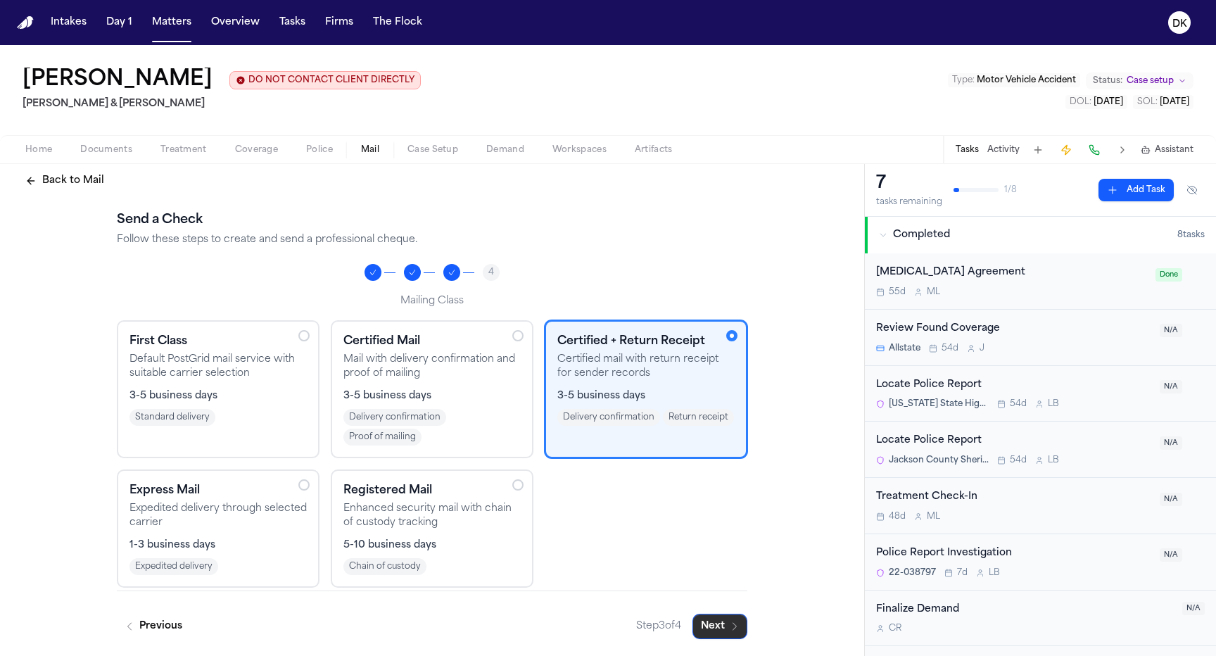
click at [739, 621] on icon "button" at bounding box center [734, 626] width 11 height 11
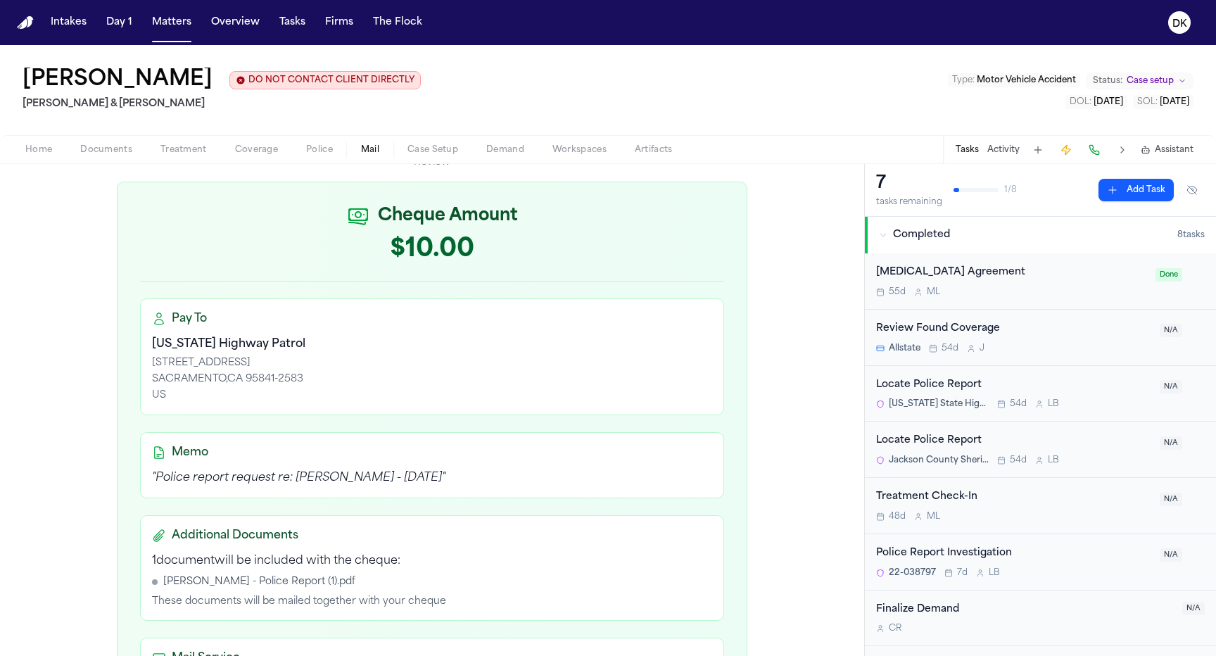
scroll to position [424, 0]
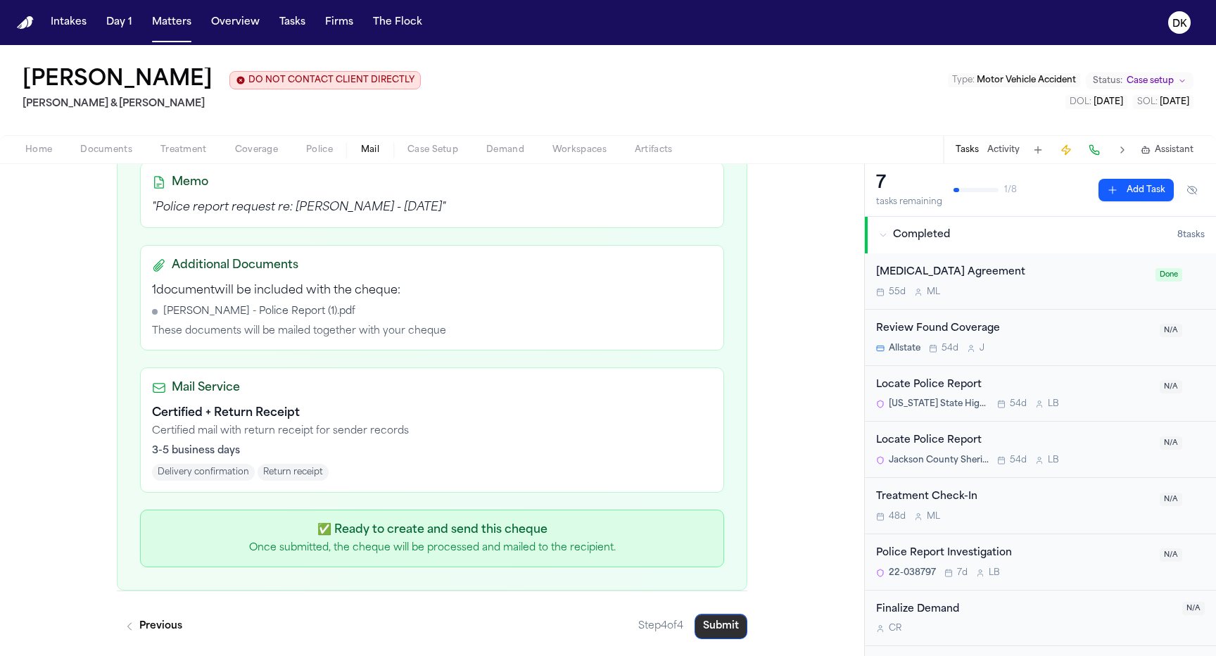
click at [718, 623] on button "Submit" at bounding box center [721, 626] width 53 height 25
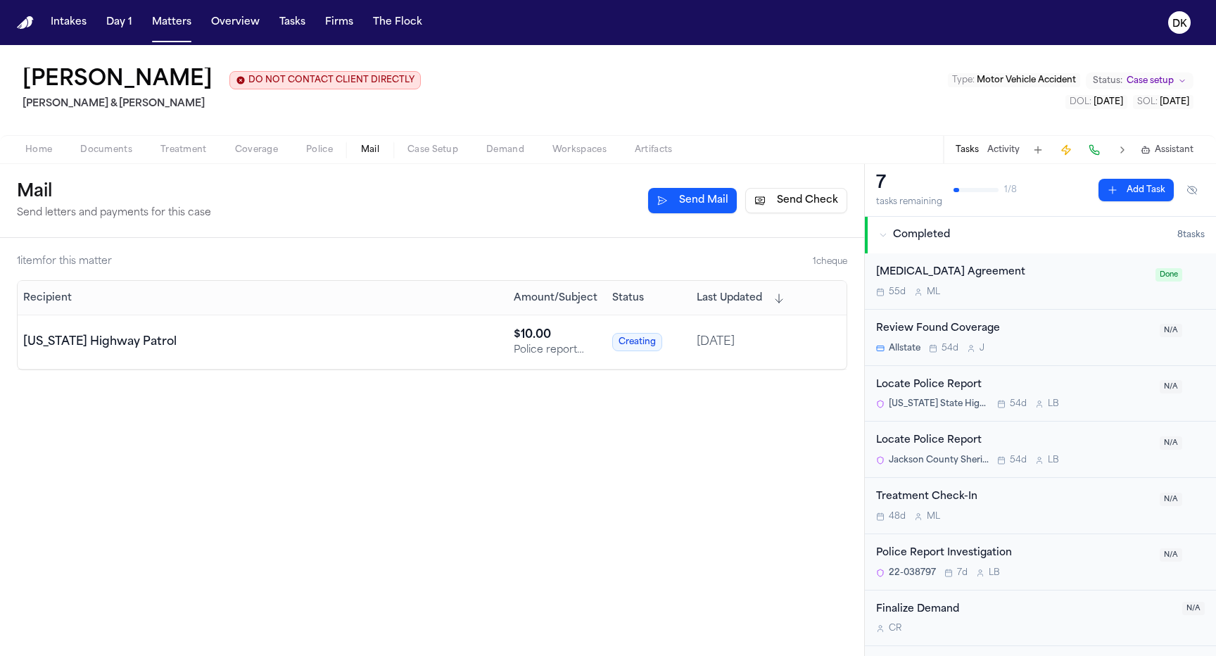
click at [595, 343] on div "$ 10.00" at bounding box center [557, 335] width 87 height 17
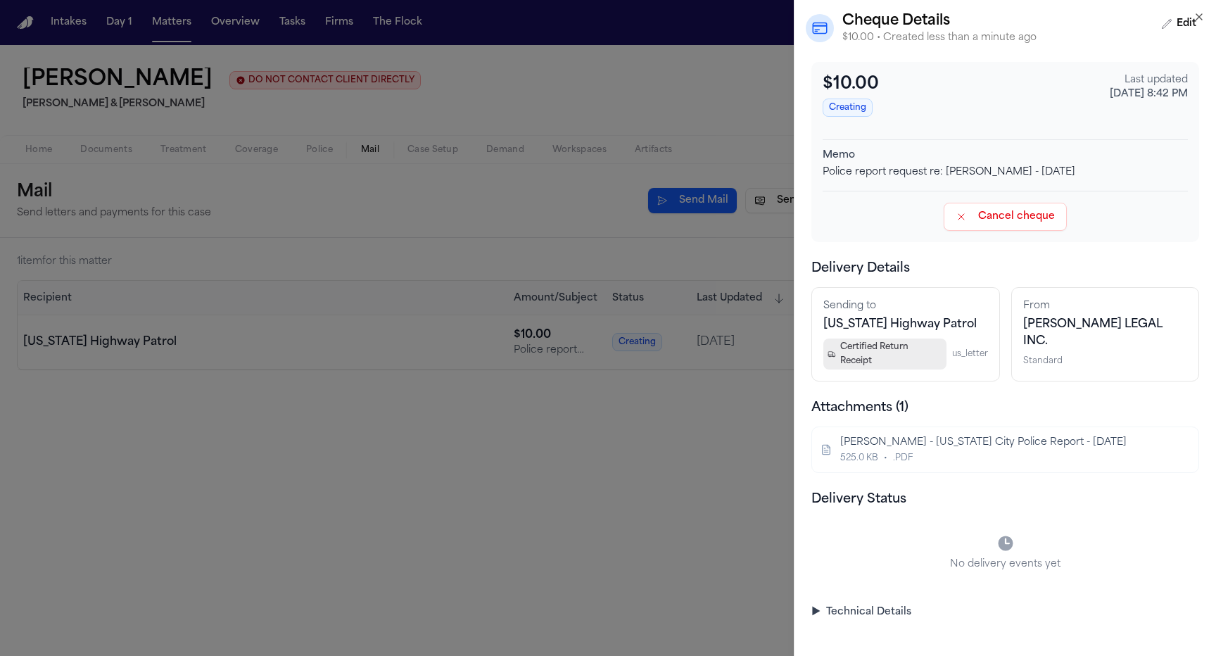
click at [1027, 210] on button "Cancel cheque" at bounding box center [1005, 217] width 123 height 28
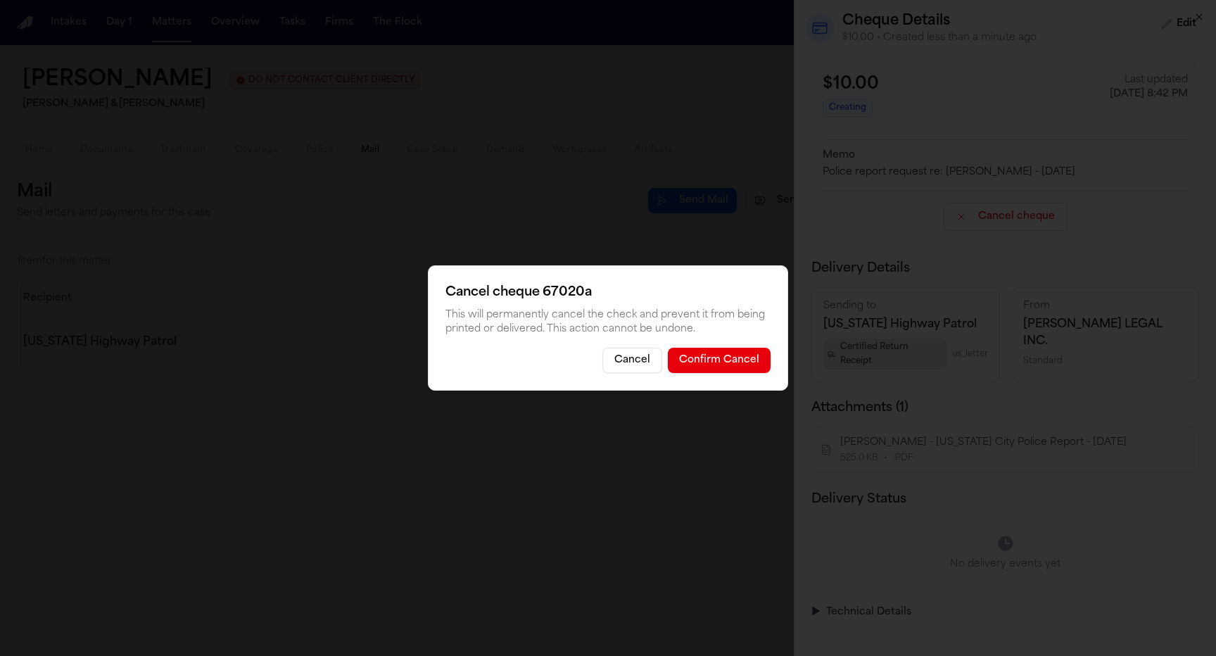
click at [704, 357] on button "Confirm Cancel" at bounding box center [719, 360] width 103 height 25
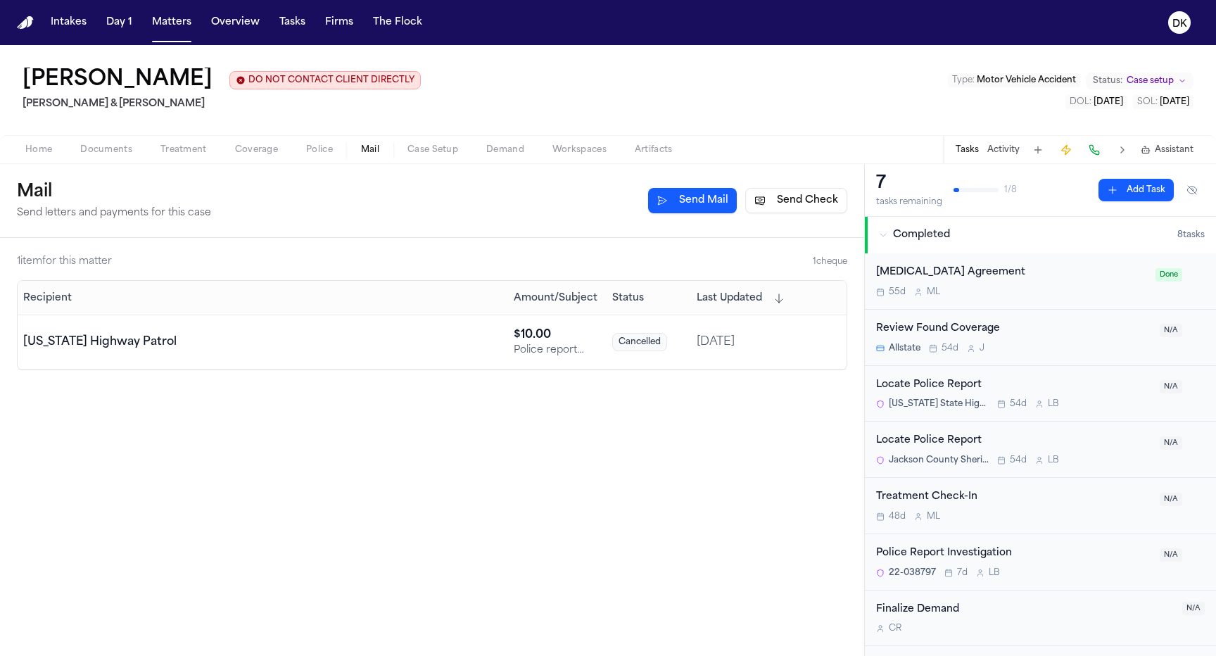
click at [1194, 19] on button "DK" at bounding box center [1179, 22] width 39 height 31
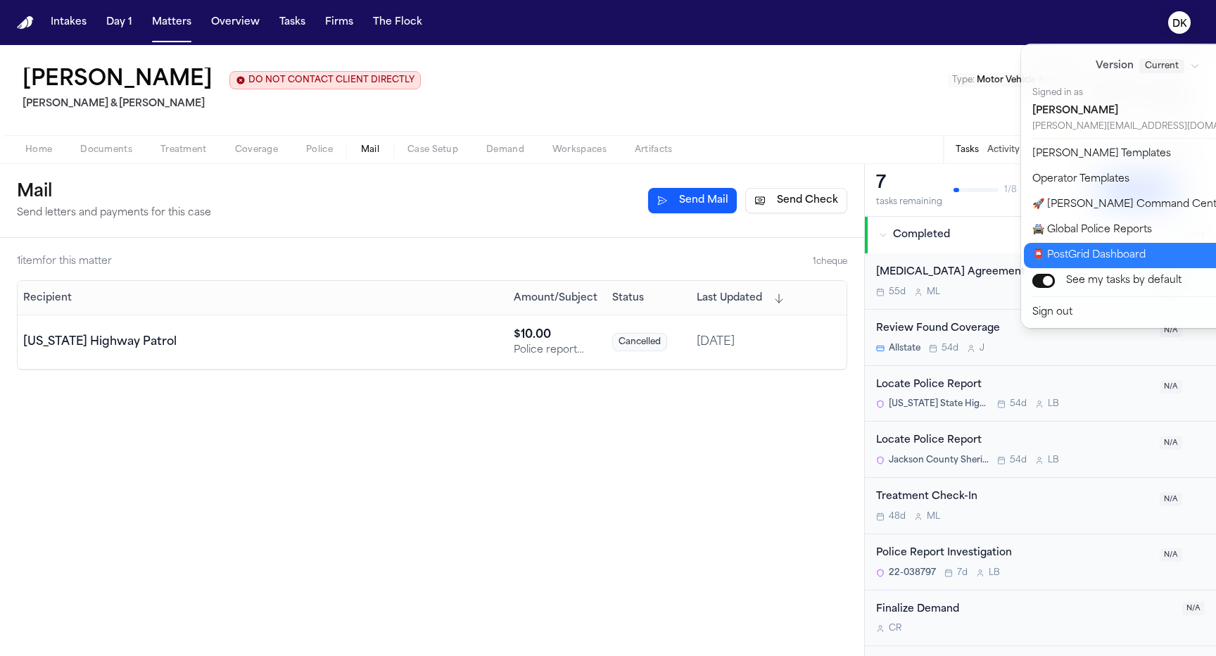
click at [1139, 257] on button "📮 PostGrid Dashboard" at bounding box center [1156, 255] width 265 height 25
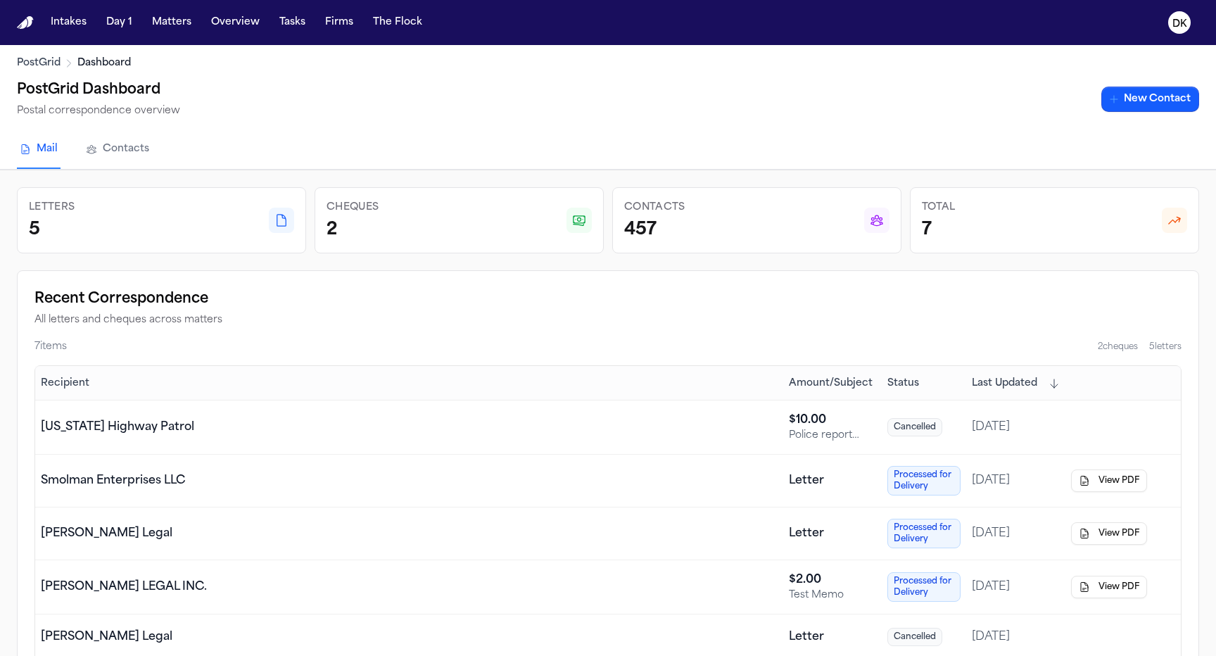
scroll to position [132, 0]
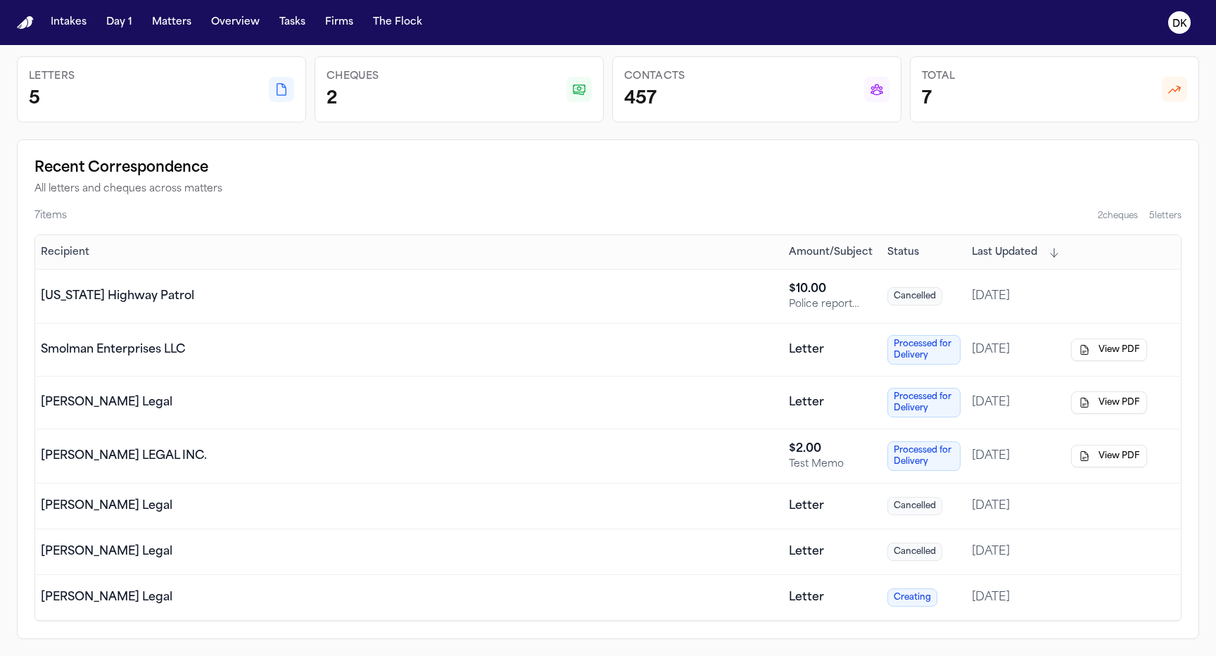
click at [671, 297] on div "[US_STATE] Highway Patrol" at bounding box center [409, 296] width 737 height 17
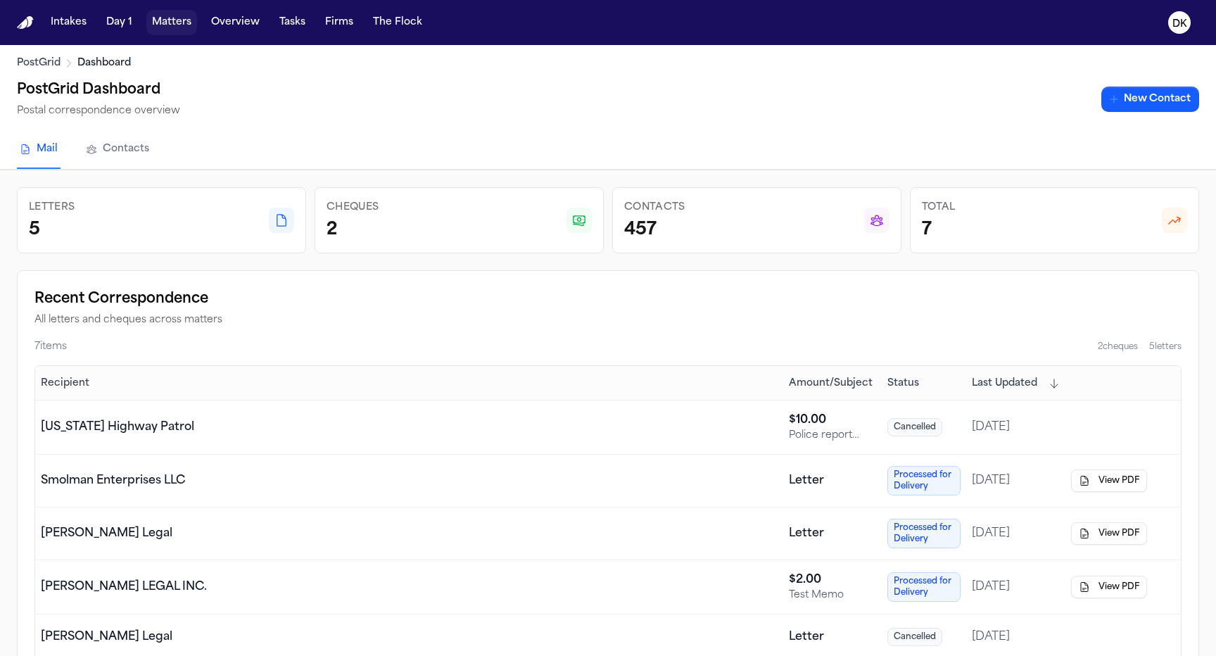
click at [146, 27] on button "Matters" at bounding box center [171, 22] width 51 height 25
